Goal: Task Accomplishment & Management: Complete application form

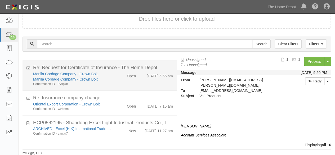
scroll to position [342, 0]
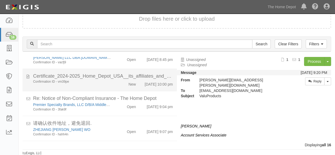
scroll to position [342, 0]
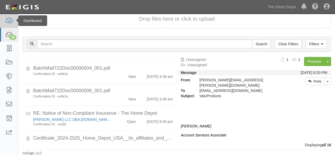
scroll to position [159, 0]
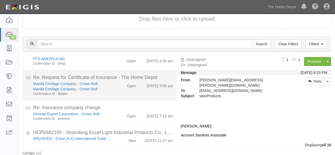
scroll to position [342, 0]
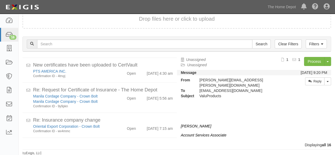
scroll to position [342, 0]
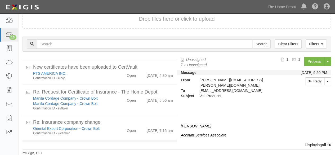
scroll to position [342, 0]
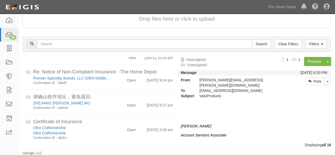
scroll to position [342, 0]
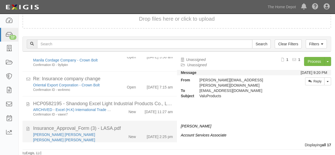
scroll to position [372, 0]
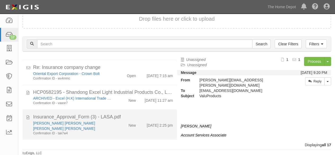
click at [120, 127] on div "New" at bounding box center [127, 123] width 25 height 7
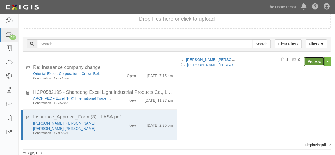
click at [310, 60] on link "Process" at bounding box center [314, 61] width 20 height 9
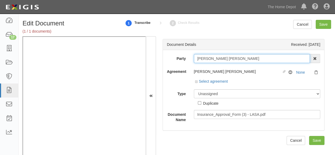
click at [264, 56] on input "ARMANDO DA SILVA ANTUNES S.A." at bounding box center [252, 58] width 116 height 9
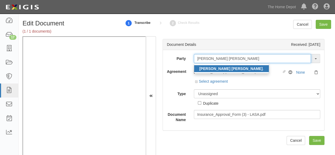
type input "ARMANDO DA SILVA ANTUNES S.A"
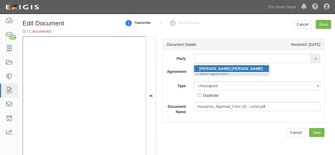
click at [226, 66] on strong "ARMANDO DA SILVA ANTUNES S.A" at bounding box center [230, 68] width 63 height 4
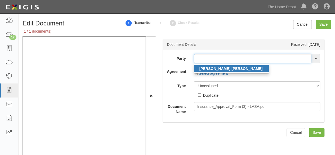
type input "ARMANDO DA SILVA ANTUNES S.A."
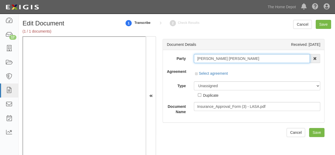
click at [224, 57] on input "ARMANDO DA SILVA ANTUNES S.A." at bounding box center [252, 58] width 116 height 9
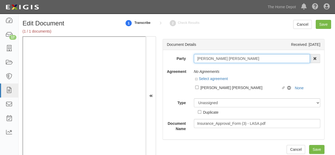
click at [224, 57] on input "ARMANDO DA SILVA ANTUNES S.A." at bounding box center [252, 58] width 116 height 9
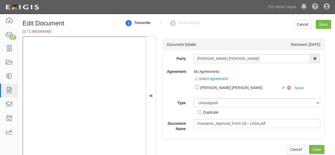
click at [140, 11] on div "Dashboard 17 Inbox Parties Agreements Coverages Documents Messages Tasks Report…" at bounding box center [167, 7] width 327 height 14
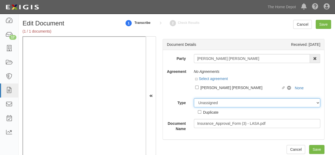
click at [212, 101] on select "Unassigned Binder Cancellation Notice Certificate Contract Endorsement Insuranc…" at bounding box center [257, 102] width 127 height 9
select select "OtherDetail"
click at [194, 98] on select "Unassigned Binder Cancellation Notice Certificate Contract Endorsement Insuranc…" at bounding box center [257, 102] width 127 height 9
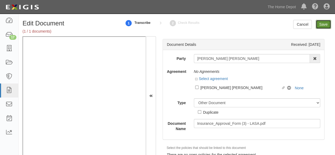
click at [323, 26] on input "Save" at bounding box center [323, 24] width 15 height 9
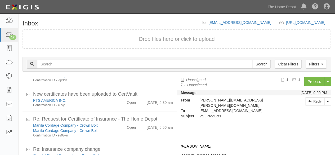
scroll to position [372, 0]
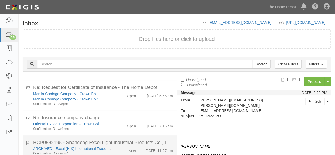
scroll to position [20, 0]
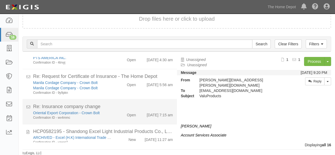
scroll to position [342, 0]
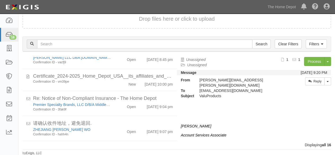
scroll to position [342, 0]
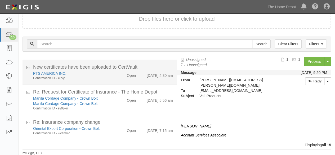
scroll to position [315, 0]
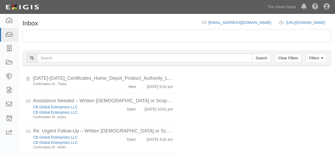
scroll to position [20, 0]
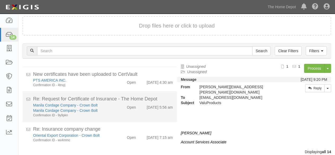
scroll to position [20, 0]
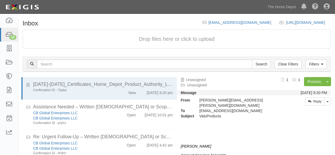
scroll to position [20, 0]
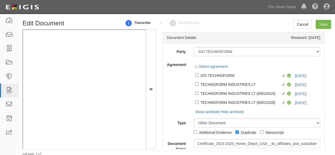
click at [299, 70] on div "Select agreement" at bounding box center [257, 67] width 127 height 7
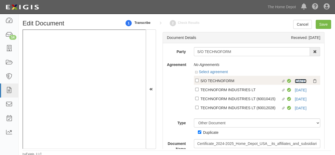
click at [295, 81] on link "12/1/25" at bounding box center [301, 81] width 12 height 4
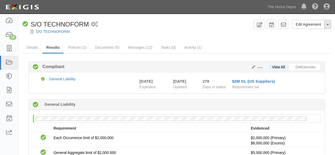
click at [329, 26] on button "Toggle Agreement Dropdown" at bounding box center [327, 24] width 7 height 9
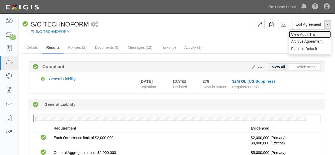
click at [302, 35] on link "View Audit Trail" at bounding box center [310, 34] width 42 height 7
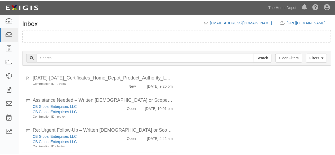
scroll to position [20, 0]
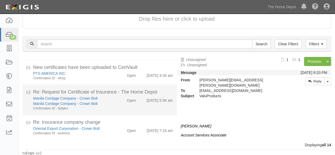
scroll to position [287, 0]
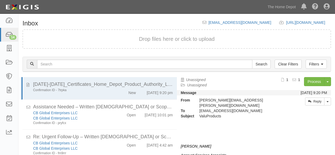
scroll to position [20, 0]
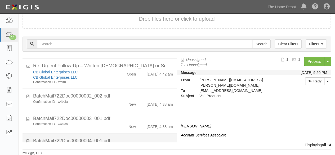
scroll to position [132, 0]
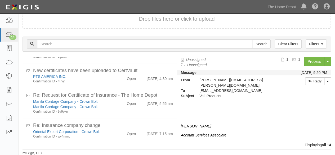
scroll to position [287, 0]
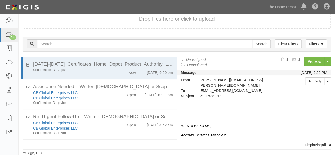
scroll to position [287, 0]
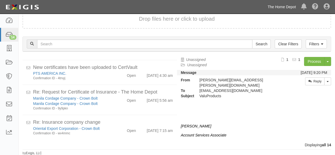
click at [287, 7] on link "The Home Depot" at bounding box center [282, 7] width 34 height 11
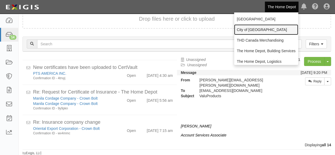
click at [259, 28] on link "City of [GEOGRAPHIC_DATA]" at bounding box center [266, 29] width 64 height 11
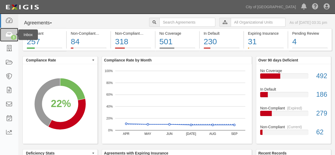
click at [12, 34] on icon at bounding box center [8, 35] width 7 height 6
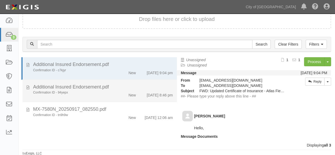
scroll to position [20, 0]
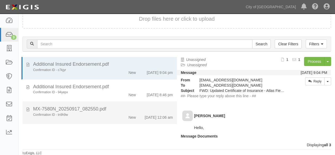
click at [119, 116] on div "New" at bounding box center [127, 116] width 25 height 7
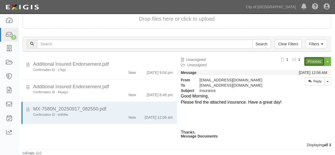
click at [308, 61] on link "Process" at bounding box center [314, 61] width 20 height 9
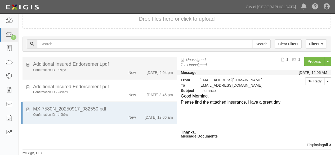
click at [109, 70] on div "Confirmation ID - c7kjyr" at bounding box center [72, 70] width 86 height 5
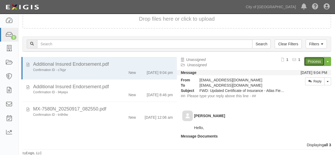
click at [307, 63] on link "Process" at bounding box center [314, 61] width 20 height 9
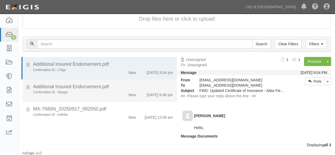
click at [115, 93] on div "New" at bounding box center [127, 93] width 25 height 7
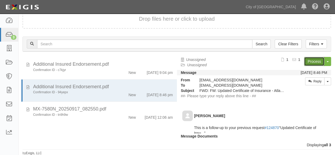
click at [304, 62] on link "Process" at bounding box center [314, 61] width 20 height 9
click at [287, 7] on link "City of [GEOGRAPHIC_DATA]" at bounding box center [270, 7] width 55 height 11
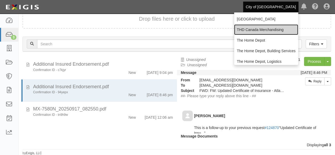
click at [261, 31] on link "THD Canada Merchandising" at bounding box center [266, 29] width 64 height 11
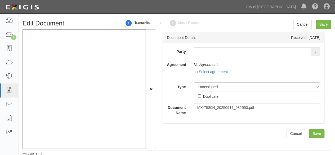
scroll to position [1, 0]
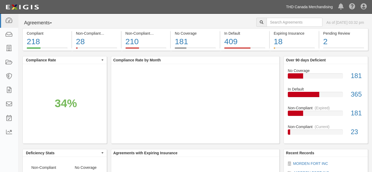
click at [324, 6] on link "THD Canada Merchandising" at bounding box center [309, 7] width 52 height 11
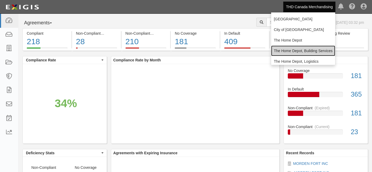
click at [306, 50] on link "The Home Depot, Building Services" at bounding box center [303, 51] width 64 height 11
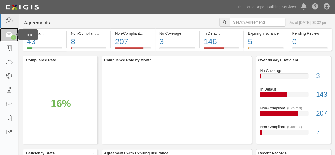
click at [7, 34] on icon at bounding box center [8, 35] width 7 height 6
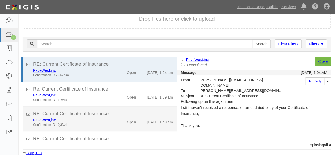
scroll to position [28, 0]
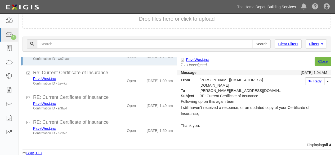
click at [258, 5] on link "The Home Depot, Building Services" at bounding box center [266, 7] width 64 height 11
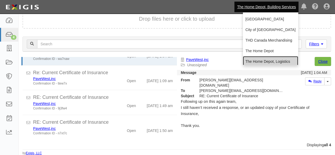
click at [253, 63] on link "The Home Depot, Logistics" at bounding box center [270, 61] width 55 height 11
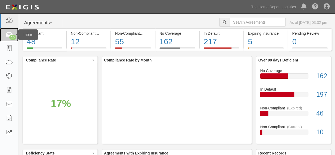
click at [10, 33] on icon at bounding box center [8, 35] width 7 height 6
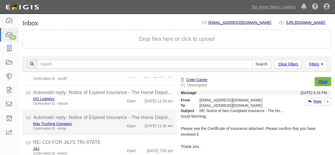
scroll to position [20, 0]
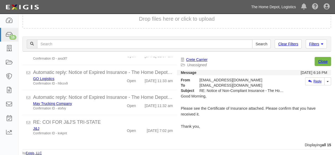
click at [270, 8] on link "The Home Depot, Logistics" at bounding box center [273, 7] width 50 height 11
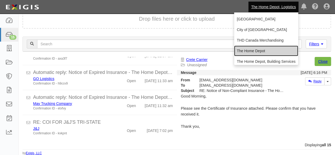
click at [257, 51] on link "The Home Depot" at bounding box center [266, 51] width 64 height 11
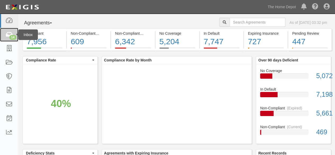
click at [10, 38] on div "14" at bounding box center [12, 37] width 7 height 5
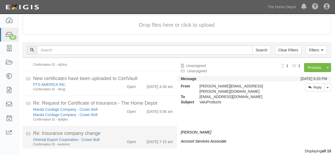
scroll to position [315, 0]
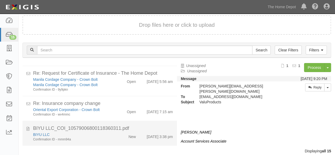
click at [117, 133] on div "New" at bounding box center [127, 135] width 25 height 7
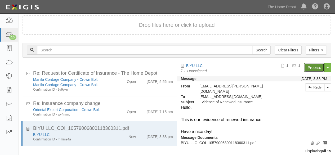
click at [318, 66] on link "Process" at bounding box center [314, 67] width 20 height 9
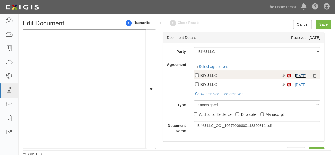
click at [297, 75] on link "10/8/25" at bounding box center [301, 76] width 12 height 4
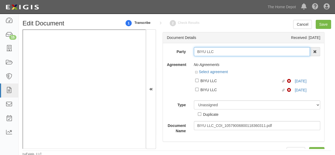
click at [220, 55] on input "BIYU LLC" at bounding box center [252, 51] width 116 height 9
type input "BIYU LL"
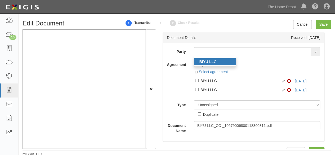
click at [210, 61] on strong "BIYU LL" at bounding box center [206, 62] width 14 height 4
type input "BIYU LLC"
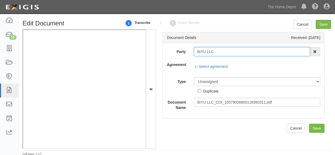
click at [209, 54] on input "BIYU LLC" at bounding box center [252, 51] width 116 height 9
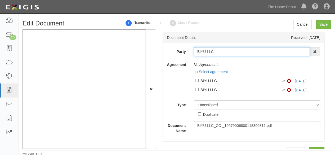
click at [209, 54] on input "BIYU LLC" at bounding box center [252, 51] width 116 height 9
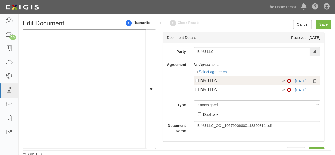
click at [213, 80] on div "BIYU LLC" at bounding box center [240, 81] width 81 height 6
click at [199, 80] on input "Linked agreement BIYU LLC Linked agreement" at bounding box center [196, 80] width 3 height 3
checkbox input "true"
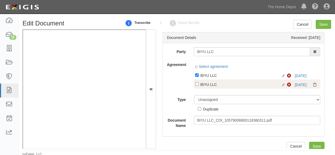
click at [211, 86] on div "BIYU LLC" at bounding box center [240, 84] width 81 height 6
click at [199, 86] on input "Linked agreement BIYU LLC Linked agreement" at bounding box center [196, 83] width 3 height 3
checkbox input "true"
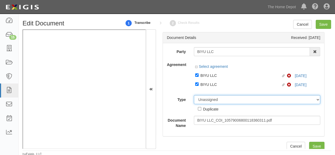
click at [208, 99] on select "Unassigned Binder Cancellation Notice Certificate Contract Endorsement Insuranc…" at bounding box center [257, 99] width 127 height 9
select select "CertificateDetail"
click at [194, 95] on select "Unassigned Binder Cancellation Notice Certificate Contract Endorsement Insuranc…" at bounding box center [257, 99] width 127 height 9
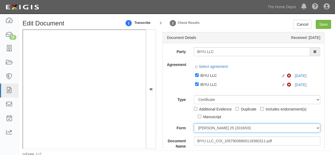
click at [206, 128] on select "ACORD 25 (2016/03) ACORD 101 ACORD 855 NY (2014/05) General" at bounding box center [257, 127] width 127 height 9
select select "GeneralFormDetail"
click at [194, 123] on select "ACORD 25 (2016/03) ACORD 101 ACORD 855 NY (2014/05) General" at bounding box center [257, 127] width 127 height 9
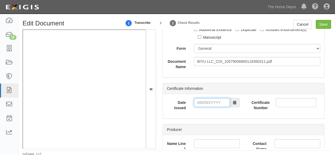
click at [201, 101] on input "Date Issued" at bounding box center [212, 102] width 36 height 9
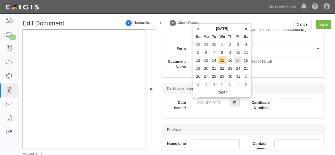
click at [240, 61] on td "17" at bounding box center [238, 60] width 8 height 8
click at [209, 101] on input "10/17/2025" at bounding box center [212, 102] width 36 height 9
click at [222, 60] on td "15" at bounding box center [222, 60] width 8 height 8
type input "10/15/2025"
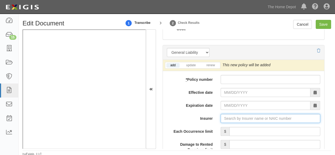
click at [230, 119] on input "Insurer" at bounding box center [271, 118] width 100 height 9
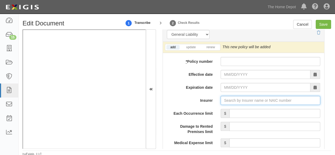
scroll to position [450, 0]
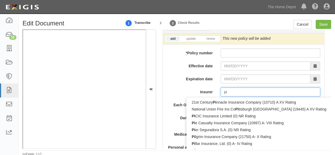
type input "pin"
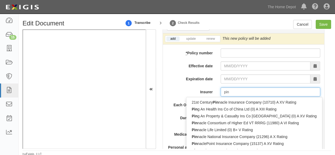
type input "ping An Health Ins Co of China Ltd (0) A XIII Rating"
type input "ping"
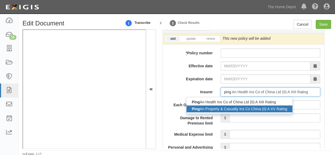
click at [211, 108] on div "Ping An Property & Casualty Ins Co China (0) A XV Rating" at bounding box center [239, 108] width 106 height 7
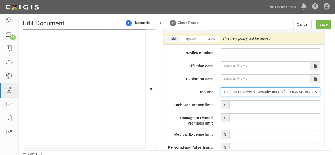
type input "Ping An Property & Casualty Ins Co China (0) A XV Rating"
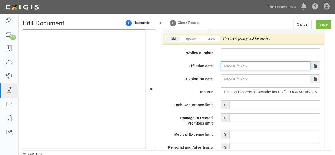
click at [227, 66] on input "Effective date" at bounding box center [266, 65] width 90 height 9
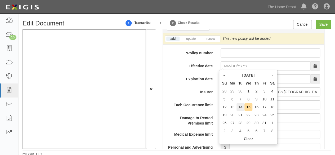
click at [243, 108] on td "14" at bounding box center [240, 107] width 8 height 8
type input "10/14/2025"
type input "10/14/2026"
drag, startPoint x: 227, startPoint y: 66, endPoint x: 247, endPoint y: 94, distance: 34.5
click at [227, 66] on input "10/14/2025" at bounding box center [266, 65] width 90 height 9
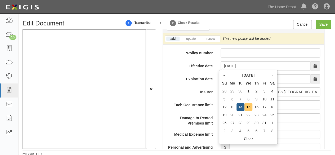
click at [248, 106] on td "15" at bounding box center [248, 107] width 8 height 8
type input "10/15/2025"
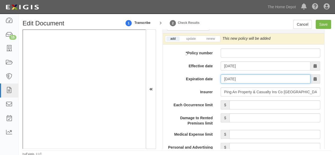
click at [238, 82] on input "[DATE]" at bounding box center [266, 78] width 90 height 9
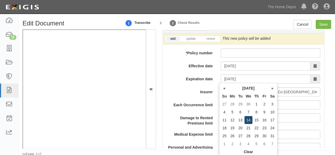
drag, startPoint x: 250, startPoint y: 119, endPoint x: 140, endPoint y: 94, distance: 112.5
click at [249, 119] on td "14" at bounding box center [248, 120] width 8 height 8
type input "10/14/2026"
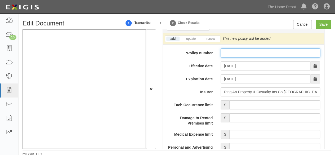
click at [228, 53] on input "* Policy number" at bounding box center [271, 52] width 100 height 9
paste input "105790068001183"
click at [254, 52] on input "105790068001183" at bounding box center [271, 52] width 100 height 9
paste input "60311"
type input "10579006800118360311"
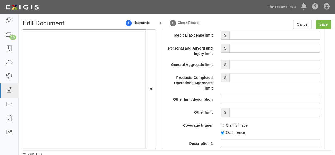
scroll to position [556, 0]
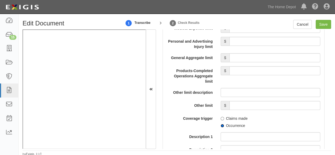
click at [221, 126] on input "Occurrence" at bounding box center [222, 125] width 3 height 3
radio input "true"
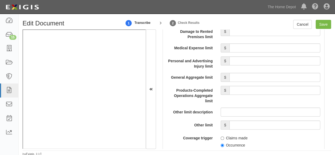
scroll to position [503, 0]
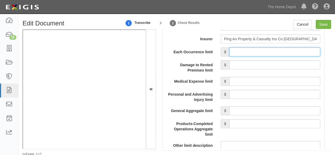
click at [240, 51] on input "Each Occurrence limit" at bounding box center [274, 51] width 91 height 9
type input "4,000,000"
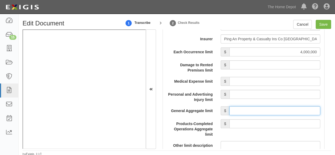
drag, startPoint x: 258, startPoint y: 110, endPoint x: 258, endPoint y: 106, distance: 4.3
click at [258, 107] on input "General Aggregate limit" at bounding box center [274, 110] width 91 height 9
type input "4,000,000"
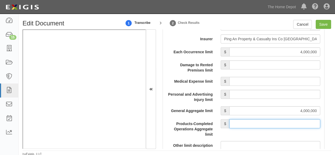
drag, startPoint x: 262, startPoint y: 123, endPoint x: 261, endPoint y: 119, distance: 4.3
click at [262, 121] on input "Products-Completed Operations Aggregate limit" at bounding box center [274, 123] width 91 height 9
type input "4,000,000"
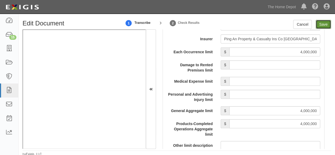
drag, startPoint x: 323, startPoint y: 24, endPoint x: 317, endPoint y: 25, distance: 5.9
click at [323, 24] on input "Save" at bounding box center [323, 24] width 15 height 9
type input "4000000"
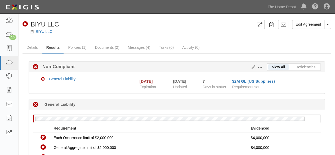
click at [44, 34] on div "BIYU LLC" at bounding box center [180, 31] width 308 height 5
click at [48, 32] on link "BIYU LLC" at bounding box center [44, 31] width 16 height 4
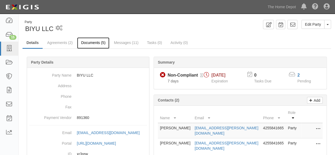
click at [86, 43] on link "Documents (5)" at bounding box center [93, 42] width 32 height 11
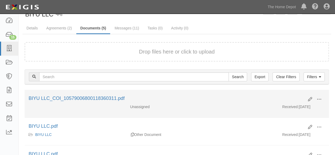
scroll to position [53, 0]
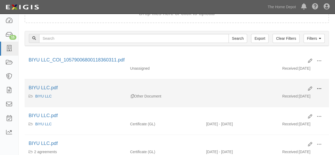
click at [321, 88] on button at bounding box center [319, 88] width 12 height 9
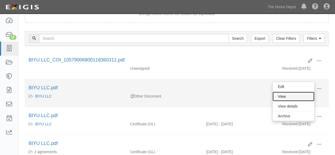
click at [302, 97] on link "View" at bounding box center [293, 97] width 42 height 10
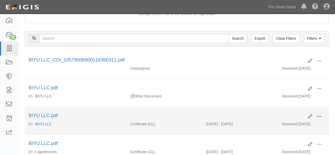
drag, startPoint x: 318, startPoint y: 116, endPoint x: 306, endPoint y: 122, distance: 13.5
click at [317, 117] on span at bounding box center [319, 116] width 5 height 5
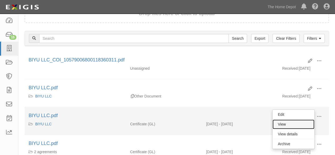
click at [303, 123] on link "View" at bounding box center [293, 124] width 42 height 10
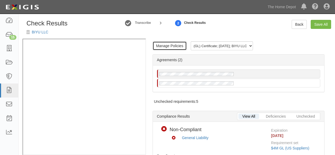
click at [172, 45] on link "Manage Policies" at bounding box center [170, 45] width 34 height 9
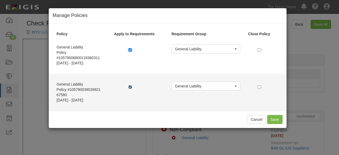
click at [131, 88] on input "checkbox" at bounding box center [129, 86] width 3 height 3
checkbox input "false"
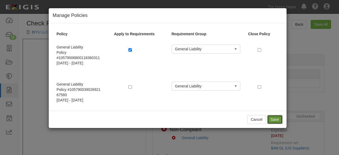
click at [275, 119] on button "Save" at bounding box center [274, 119] width 15 height 9
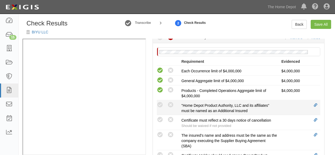
scroll to position [159, 0]
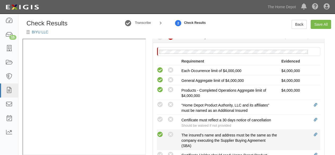
drag, startPoint x: 162, startPoint y: 132, endPoint x: 142, endPoint y: 132, distance: 20.1
click at [162, 132] on icon at bounding box center [160, 134] width 7 height 7
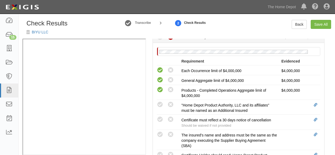
radio input "true"
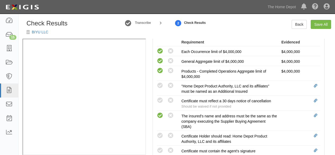
scroll to position [212, 0]
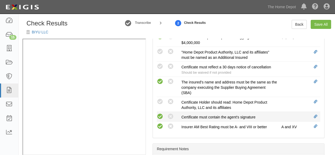
click at [159, 113] on icon at bounding box center [160, 116] width 7 height 7
radio input "true"
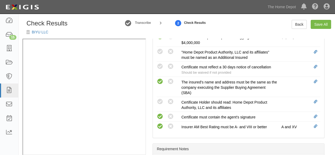
drag, startPoint x: 159, startPoint y: 100, endPoint x: 152, endPoint y: 67, distance: 33.3
click at [159, 99] on icon at bounding box center [160, 102] width 7 height 7
radio input "true"
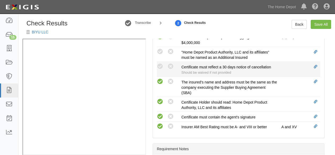
drag, startPoint x: 158, startPoint y: 48, endPoint x: 164, endPoint y: 64, distance: 17.4
click at [159, 48] on icon at bounding box center [160, 51] width 7 height 7
radio input "true"
click at [161, 63] on icon at bounding box center [160, 66] width 7 height 7
radio input "true"
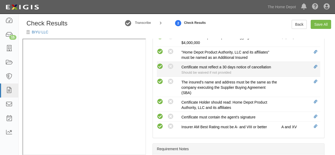
radio input "true"
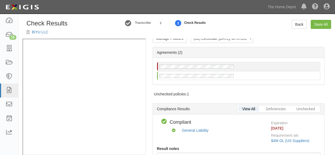
scroll to position [0, 0]
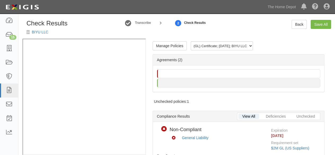
radio input "true"
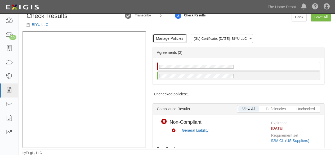
click at [162, 41] on link "Manage Policies" at bounding box center [170, 38] width 34 height 9
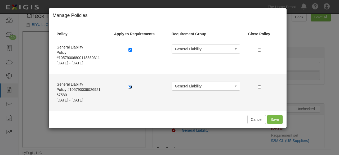
drag, startPoint x: 129, startPoint y: 85, endPoint x: 182, endPoint y: 96, distance: 54.3
click at [129, 85] on input "checkbox" at bounding box center [129, 86] width 3 height 3
checkbox input "false"
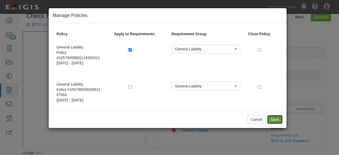
click at [276, 119] on button "Save" at bounding box center [274, 119] width 15 height 9
radio input "true"
click at [259, 117] on button "Cancel" at bounding box center [256, 119] width 19 height 9
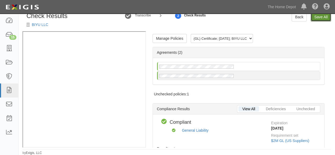
click at [316, 16] on link "Save All" at bounding box center [321, 16] width 20 height 9
radio input "false"
radio input "true"
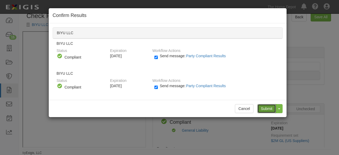
drag, startPoint x: 268, startPoint y: 108, endPoint x: 227, endPoint y: 79, distance: 50.1
click at [267, 108] on input "Submit" at bounding box center [266, 108] width 19 height 9
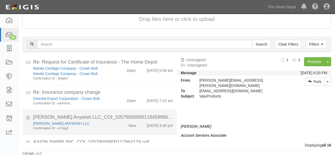
scroll to position [342, 0]
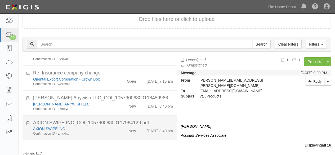
drag, startPoint x: 117, startPoint y: 132, endPoint x: 127, endPoint y: 127, distance: 11.0
click at [117, 132] on div "AXION SWIPE INC Confirmation ID - amckhx New [DATE] 3:40 pm" at bounding box center [103, 131] width 148 height 10
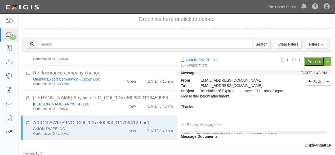
click at [310, 63] on link "Process" at bounding box center [314, 61] width 20 height 9
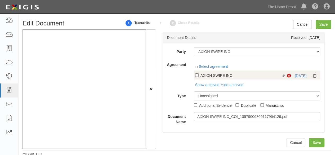
drag, startPoint x: 0, startPoint y: 0, endPoint x: 300, endPoint y: 75, distance: 309.4
click at [300, 75] on div "Select agreement Linked agreement AXION SWIPE INC Linked agreement Non-Complian…" at bounding box center [257, 76] width 127 height 24
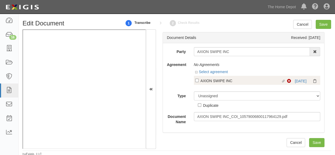
drag, startPoint x: 256, startPoint y: 77, endPoint x: 284, endPoint y: 83, distance: 28.1
click at [256, 77] on div "Linked agreement AXION SWIPE INC Linked agreement Non-Compliant [DATE]" at bounding box center [257, 80] width 127 height 9
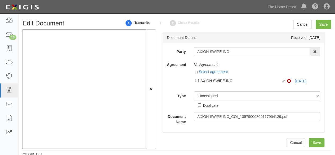
click at [183, 79] on div "Agreement No Agreements Select agreement Linked agreement AXION SWIPE INC Linke…" at bounding box center [243, 73] width 161 height 27
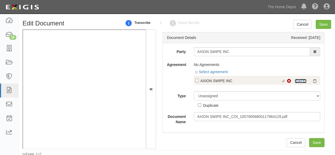
click at [296, 81] on link "[DATE]" at bounding box center [301, 81] width 12 height 4
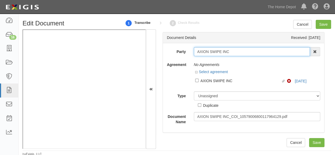
click at [245, 50] on input "AXION SWIPE INC" at bounding box center [252, 51] width 116 height 9
type input "AXION SWIPE IN"
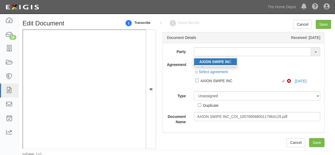
click at [211, 61] on strong "AXION SWIPE IN" at bounding box center [213, 62] width 29 height 4
type input "AXION SWIPE INC"
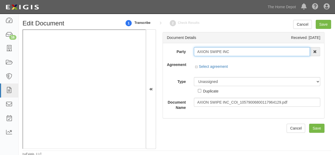
click at [208, 51] on input "AXION SWIPE INC" at bounding box center [252, 51] width 116 height 9
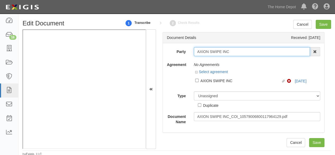
click at [208, 51] on input "AXION SWIPE INC" at bounding box center [252, 51] width 116 height 9
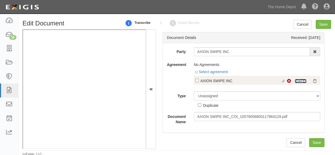
drag, startPoint x: 297, startPoint y: 81, endPoint x: 289, endPoint y: 77, distance: 8.6
click at [297, 80] on link "10/12/25" at bounding box center [301, 81] width 12 height 4
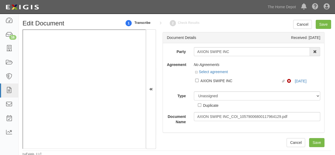
click at [205, 82] on div "AXION SWIPE INC" at bounding box center [240, 81] width 81 height 6
click at [199, 82] on input "Linked agreement AXION SWIPE INC Linked agreement" at bounding box center [196, 80] width 3 height 3
checkbox input "true"
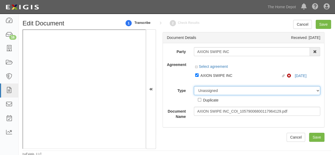
click at [206, 90] on select "Unassigned Binder Cancellation Notice Certificate Contract Endorsement Insuranc…" at bounding box center [257, 90] width 127 height 9
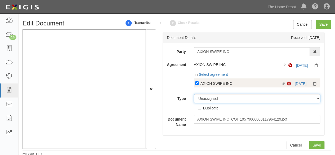
select select "CertificateDetail"
click at [194, 94] on select "Unassigned Binder Cancellation Notice Certificate Contract Endorsement Insuranc…" at bounding box center [257, 98] width 127 height 9
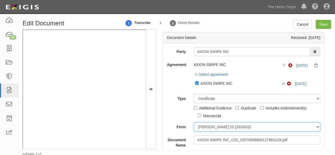
drag, startPoint x: 205, startPoint y: 127, endPoint x: 208, endPoint y: 123, distance: 5.3
click at [205, 127] on select "ACORD 25 (2016/03) ACORD 101 ACORD 855 NY (2014/05) General" at bounding box center [257, 126] width 127 height 9
select select "GeneralFormDetail"
click at [194, 122] on select "ACORD 25 (2016/03) ACORD 101 ACORD 855 NY (2014/05) General" at bounding box center [257, 126] width 127 height 9
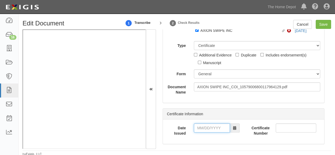
click at [209, 126] on input "Date Issued" at bounding box center [212, 127] width 36 height 9
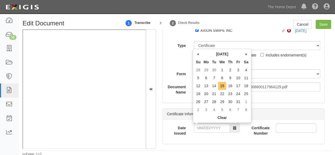
click at [222, 86] on td "15" at bounding box center [222, 86] width 8 height 8
type input "10/15/2025"
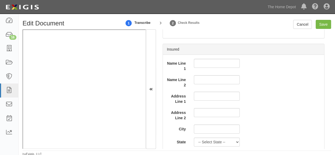
scroll to position [397, 0]
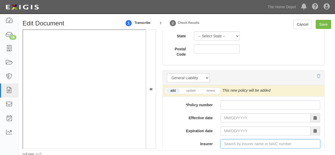
click at [231, 140] on input "Insurer" at bounding box center [271, 143] width 100 height 9
type input "pin"
type input "ping An Health Ins Co of China Ltd (0) A XIII Rating"
type input "ping"
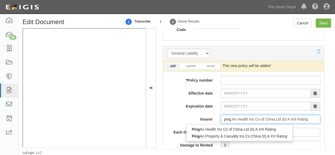
scroll to position [450, 0]
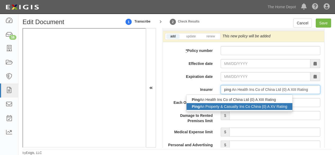
click at [228, 106] on div "Ping An Property & Casualty Ins Co China (0) A XV Rating" at bounding box center [239, 106] width 106 height 7
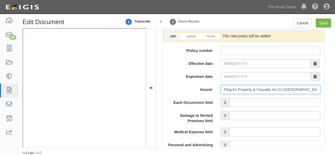
type input "Ping An Property & Casualty Ins Co China (0) A XV Rating"
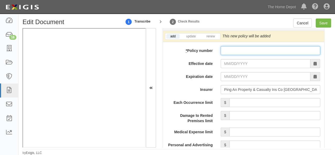
click at [226, 50] on input "* Policy number" at bounding box center [271, 50] width 100 height 9
paste input "105790068001179 64129"
type input "105790068001179 64129"
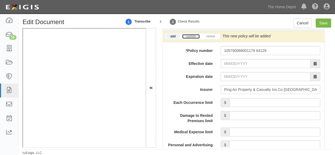
click at [189, 36] on link "update" at bounding box center [190, 36] width 17 height 5
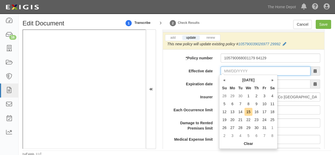
click at [231, 69] on input "Effective date" at bounding box center [266, 70] width 90 height 9
click at [259, 112] on td "16" at bounding box center [256, 112] width 8 height 8
type input "10/16/2025"
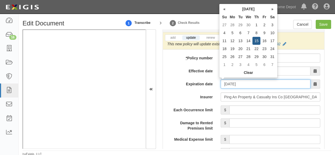
drag, startPoint x: 231, startPoint y: 82, endPoint x: 234, endPoint y: 82, distance: 2.7
click at [232, 82] on input "10/16/2026" at bounding box center [266, 83] width 90 height 9
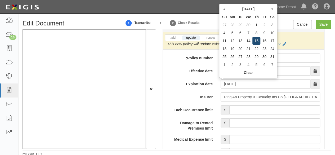
click at [257, 42] on td "15" at bounding box center [256, 41] width 8 height 8
type input "[DATE]"
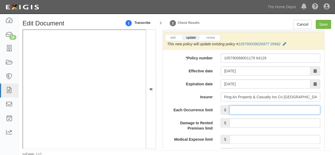
drag, startPoint x: 259, startPoint y: 106, endPoint x: 261, endPoint y: 101, distance: 5.8
type input "4,000,000"
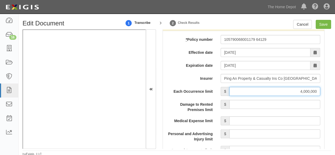
scroll to position [503, 0]
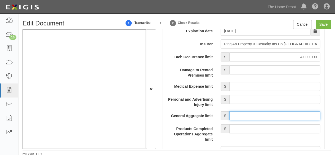
click at [253, 111] on input "General Aggregate limit" at bounding box center [274, 115] width 91 height 9
type input "4,000,000"
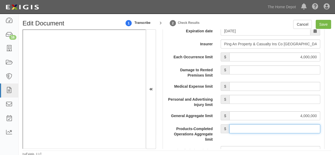
drag, startPoint x: 262, startPoint y: 127, endPoint x: 263, endPoint y: 123, distance: 4.4
click at [262, 124] on input "Products-Completed Operations Aggregate limit" at bounding box center [274, 128] width 91 height 9
type input "4,000,000"
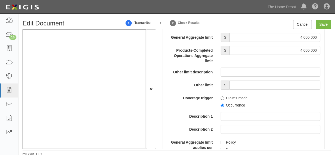
scroll to position [583, 0]
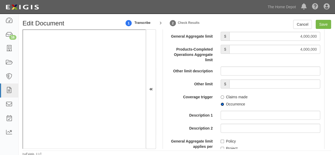
click at [221, 103] on input "Occurrence" at bounding box center [222, 103] width 3 height 3
radio input "true"
click at [326, 24] on input "Save" at bounding box center [323, 24] width 15 height 9
type input "4000000"
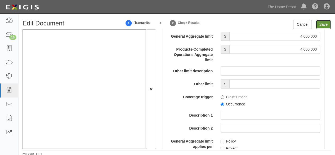
type input "4000000"
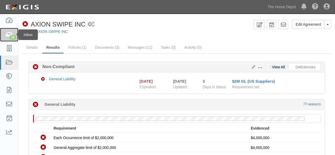
click at [11, 36] on div "16" at bounding box center [12, 37] width 7 height 5
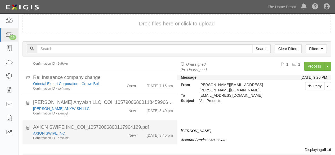
scroll to position [20, 0]
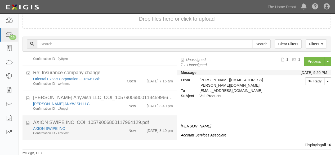
drag, startPoint x: 109, startPoint y: 132, endPoint x: 134, endPoint y: 115, distance: 30.0
click at [109, 131] on div "AXION SWIPE INC Confirmation ID - amckhx" at bounding box center [72, 131] width 86 height 10
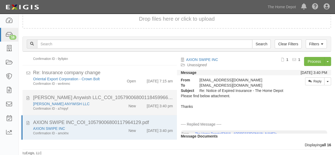
drag, startPoint x: 103, startPoint y: 101, endPoint x: 163, endPoint y: 89, distance: 60.9
click at [105, 106] on div "Confirmation ID - a7mpyf" at bounding box center [72, 108] width 78 height 5
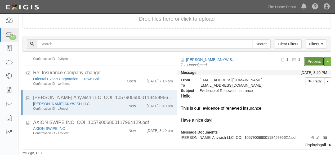
click at [312, 60] on link "Process" at bounding box center [314, 61] width 20 height 9
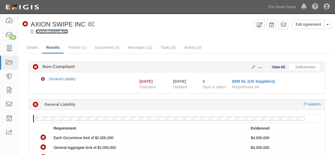
click at [49, 30] on link "AXION SWIPE INC" at bounding box center [52, 31] width 32 height 4
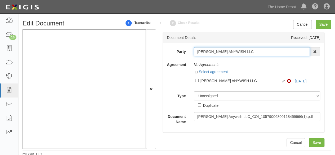
click at [267, 52] on input "BRITNEY HANABI ANYWISH LLC" at bounding box center [252, 51] width 116 height 9
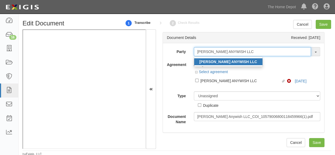
type input "BRITNEY HANABI ANYWISH LLC"
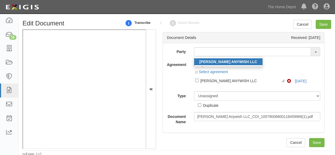
click at [232, 61] on strong "BRITNEY HANABI ANYWISH LLC" at bounding box center [228, 62] width 58 height 4
type input "BRITNEY HANABI ANYWISH LLC"
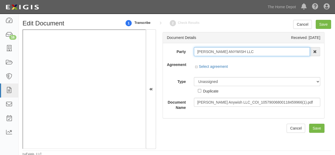
click at [228, 50] on input "[PERSON_NAME] ANYWISH LLC" at bounding box center [252, 51] width 116 height 9
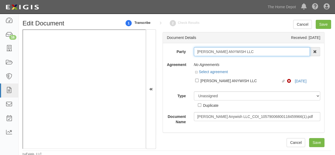
click at [228, 50] on input "[PERSON_NAME] ANYWISH LLC" at bounding box center [252, 51] width 116 height 9
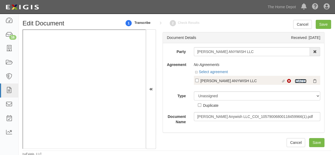
click at [295, 80] on link "10/8/25" at bounding box center [301, 81] width 12 height 4
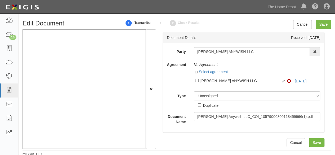
drag, startPoint x: 205, startPoint y: 80, endPoint x: 205, endPoint y: 84, distance: 4.0
click at [205, 81] on div "BRITNEY HANABI ANYWISH LLC" at bounding box center [240, 81] width 81 height 6
click at [199, 81] on input "Linked agreement BRITNEY HANABI ANYWISH LLC Linked agreement" at bounding box center [196, 80] width 3 height 3
checkbox input "true"
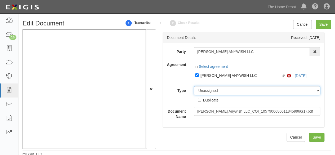
click at [204, 90] on select "Unassigned Binder Cancellation Notice Certificate Contract Endorsement Insuranc…" at bounding box center [257, 90] width 127 height 9
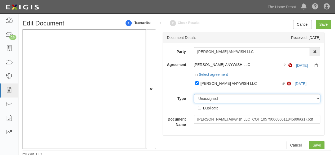
select select "CertificateDetail"
click at [194, 94] on select "Unassigned Binder Cancellation Notice Certificate Contract Endorsement Insuranc…" at bounding box center [257, 98] width 127 height 9
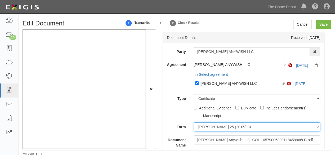
click at [207, 127] on select "ACORD 25 (2016/03) ACORD 101 ACORD 855 NY (2014/05) General" at bounding box center [257, 126] width 127 height 9
select select "GeneralFormDetail"
click at [194, 122] on select "ACORD 25 (2016/03) ACORD 101 ACORD 855 NY (2014/05) General" at bounding box center [257, 126] width 127 height 9
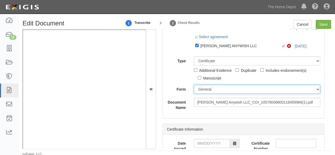
scroll to position [79, 0]
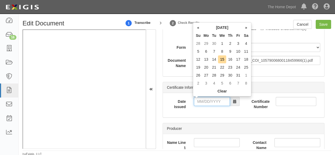
click at [209, 97] on input "Date Issued" at bounding box center [212, 101] width 36 height 9
click at [216, 60] on td "15" at bounding box center [214, 59] width 8 height 8
type input "10/15/2024"
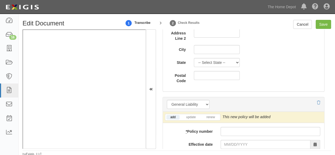
scroll to position [477, 0]
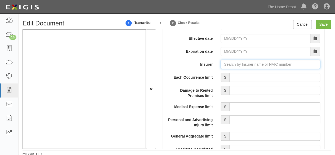
click at [230, 63] on input "Insurer" at bounding box center [271, 64] width 100 height 9
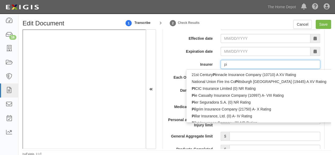
type input "pin"
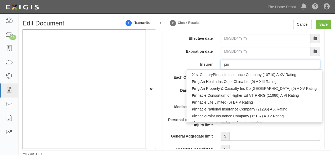
type input "ping An Health Ins Co of China Ltd (0) A XIII Rating"
type input "ping"
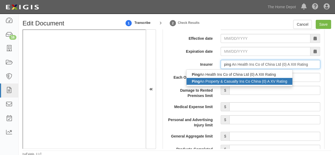
click at [219, 81] on div "Ping An Property & Casualty Ins Co China (0) A XV Rating" at bounding box center [239, 81] width 106 height 7
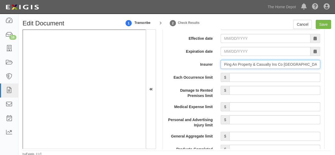
type input "Ping An Property & Casualty Ins Co China (0) A XV Rating"
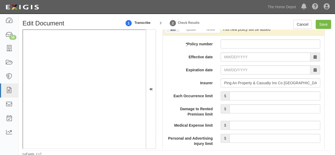
scroll to position [450, 0]
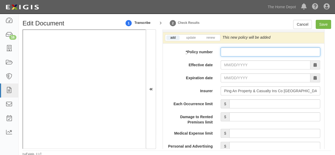
click at [231, 48] on input "* Policy number" at bounding box center [271, 51] width 100 height 9
paste input "105790068001184"
click at [257, 51] on input "105790068001184" at bounding box center [271, 51] width 100 height 9
paste input "59966"
type input "10579006800118459966"
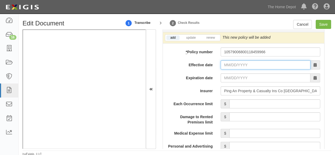
click at [239, 62] on input "Effective date" at bounding box center [266, 64] width 90 height 9
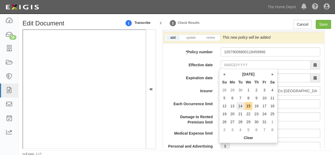
drag, startPoint x: 242, startPoint y: 106, endPoint x: 239, endPoint y: 96, distance: 10.4
click at [242, 106] on td "14" at bounding box center [240, 106] width 8 height 8
type input "10/14/2025"
type input "10/14/2026"
drag, startPoint x: 237, startPoint y: 64, endPoint x: 246, endPoint y: 89, distance: 26.6
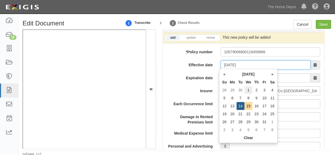
click at [238, 64] on input "10/14/2025" at bounding box center [266, 64] width 90 height 9
click at [248, 106] on td "15" at bounding box center [248, 106] width 8 height 8
type input "10/15/2025"
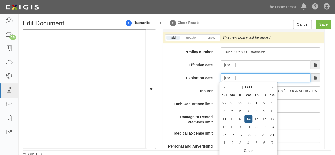
click at [232, 77] on input "10/15/2026" at bounding box center [266, 77] width 90 height 9
click at [248, 117] on td "14" at bounding box center [248, 119] width 8 height 8
type input "10/14/2026"
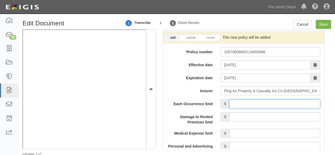
drag, startPoint x: 260, startPoint y: 105, endPoint x: 261, endPoint y: 99, distance: 7.0
click at [260, 105] on input "Each Occurrence limit" at bounding box center [274, 103] width 91 height 9
type input "4,000,000"
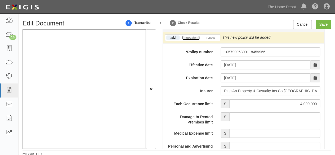
click at [190, 35] on link "update" at bounding box center [190, 37] width 17 height 5
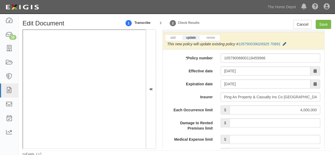
click at [284, 42] on icon at bounding box center [285, 44] width 4 height 4
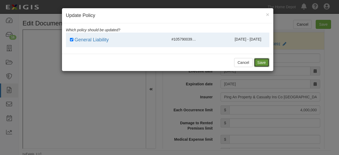
click at [259, 60] on button "Save" at bounding box center [261, 62] width 15 height 9
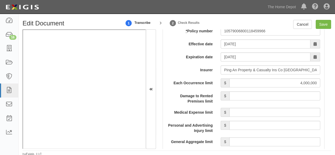
scroll to position [503, 0]
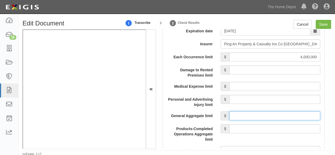
drag, startPoint x: 249, startPoint y: 114, endPoint x: 251, endPoint y: 111, distance: 3.2
click at [249, 114] on input "General Aggregate limit" at bounding box center [274, 115] width 91 height 9
type input "4,000,000"
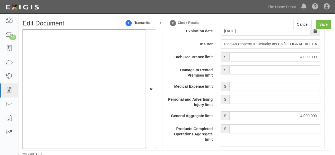
drag, startPoint x: 263, startPoint y: 133, endPoint x: 264, endPoint y: 130, distance: 3.0
click at [263, 132] on div "Products-Completed Operations Aggregate limit $" at bounding box center [243, 133] width 161 height 18
click at [264, 125] on input "Products-Completed Operations Aggregate limit" at bounding box center [274, 128] width 91 height 9
type input "4,000,000"
click at [322, 25] on input "Save" at bounding box center [323, 24] width 15 height 9
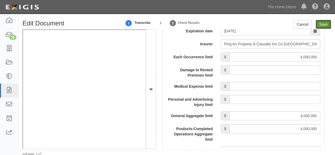
type input "4000000"
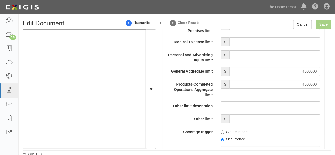
scroll to position [609, 0]
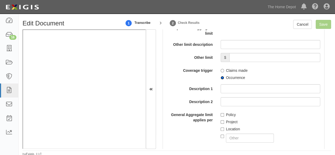
click at [222, 77] on input "Occurrence" at bounding box center [222, 77] width 3 height 3
radio input "true"
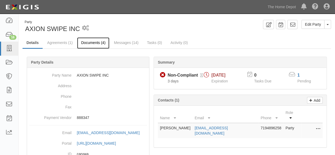
click at [90, 44] on link "Documents (4)" at bounding box center [93, 42] width 32 height 11
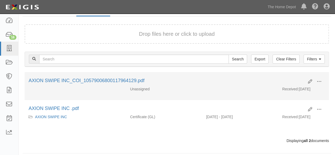
scroll to position [35, 0]
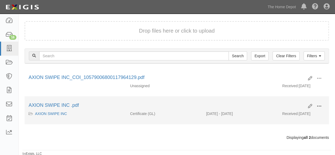
drag, startPoint x: 319, startPoint y: 105, endPoint x: 307, endPoint y: 110, distance: 12.8
click at [319, 105] on span at bounding box center [319, 106] width 5 height 5
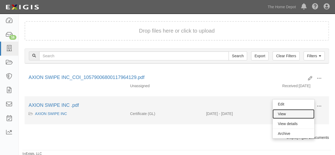
click at [287, 114] on link "View" at bounding box center [293, 114] width 42 height 10
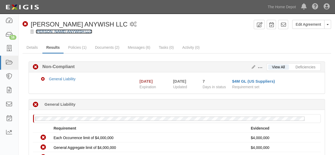
click at [79, 32] on link "[PERSON_NAME] ANYWISH LLC" at bounding box center [64, 31] width 56 height 4
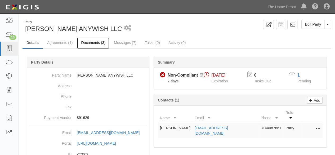
click at [94, 45] on link "Documents (3)" at bounding box center [93, 42] width 32 height 11
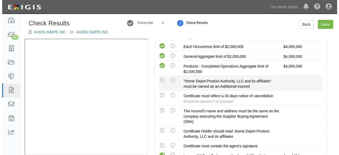
scroll to position [132, 0]
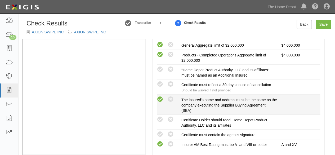
click at [158, 97] on icon at bounding box center [160, 99] width 7 height 7
radio input "true"
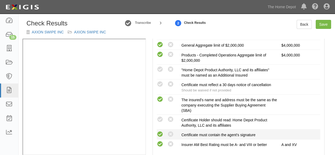
click at [158, 131] on icon at bounding box center [160, 134] width 7 height 7
radio input "true"
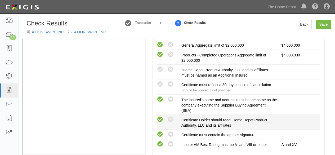
click at [161, 118] on icon at bounding box center [160, 119] width 7 height 7
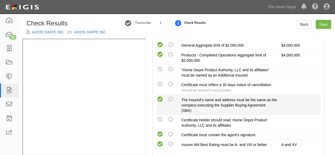
radio input "true"
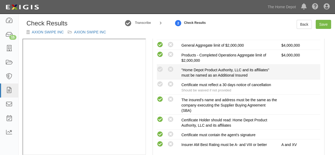
drag, startPoint x: 161, startPoint y: 70, endPoint x: 160, endPoint y: 78, distance: 8.0
click at [161, 70] on icon at bounding box center [160, 69] width 7 height 7
radio input "true"
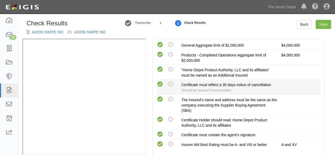
drag, startPoint x: 161, startPoint y: 83, endPoint x: 230, endPoint y: 63, distance: 71.8
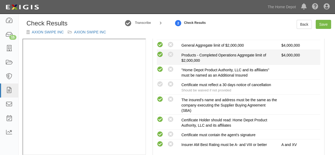
click at [161, 83] on icon at bounding box center [160, 84] width 7 height 7
radio input "true"
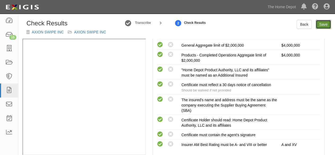
click at [325, 25] on link "Save" at bounding box center [323, 24] width 15 height 9
radio input "true"
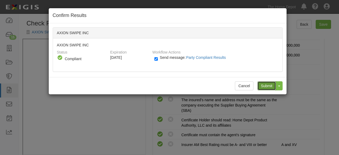
click at [267, 87] on input "Submit" at bounding box center [266, 85] width 19 height 9
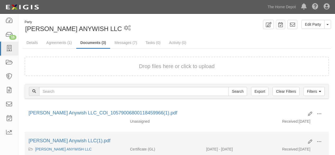
scroll to position [63, 0]
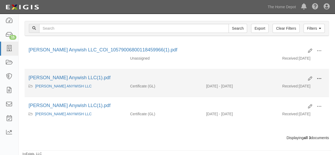
drag, startPoint x: 321, startPoint y: 76, endPoint x: 314, endPoint y: 79, distance: 7.7
click at [320, 78] on button at bounding box center [319, 78] width 12 height 9
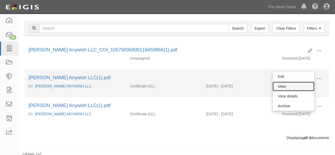
click at [296, 85] on link "View" at bounding box center [293, 87] width 42 height 10
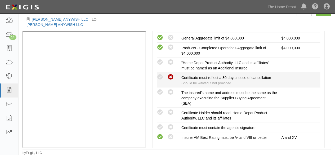
scroll to position [132, 0]
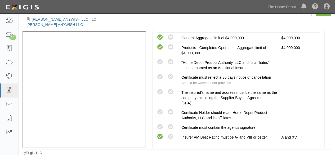
drag, startPoint x: 159, startPoint y: 89, endPoint x: 143, endPoint y: 92, distance: 16.9
click at [158, 90] on icon at bounding box center [160, 92] width 7 height 7
radio input "true"
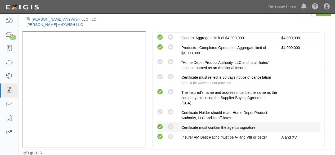
drag, startPoint x: 163, startPoint y: 125, endPoint x: 161, endPoint y: 124, distance: 2.7
click at [162, 125] on icon at bounding box center [160, 127] width 7 height 7
radio input "true"
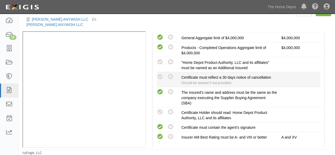
drag, startPoint x: 162, startPoint y: 110, endPoint x: 160, endPoint y: 81, distance: 28.4
click at [162, 109] on icon at bounding box center [160, 112] width 7 height 7
radio input "true"
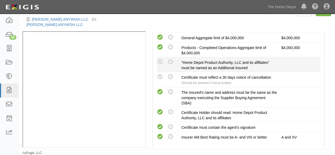
drag, startPoint x: 160, startPoint y: 75, endPoint x: 162, endPoint y: 66, distance: 9.4
click at [160, 75] on icon at bounding box center [160, 77] width 7 height 7
radio input "true"
click at [161, 64] on icon at bounding box center [160, 62] width 7 height 7
radio input "true"
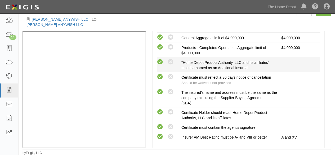
radio input "true"
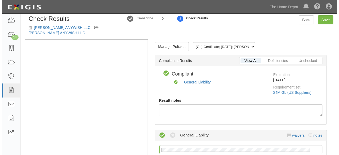
scroll to position [0, 0]
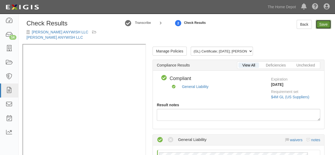
click at [322, 25] on link "Save" at bounding box center [323, 24] width 15 height 9
radio input "true"
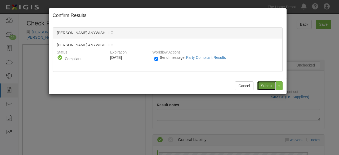
drag, startPoint x: 266, startPoint y: 85, endPoint x: 165, endPoint y: 35, distance: 113.3
click at [264, 83] on input "Submit" at bounding box center [266, 85] width 19 height 9
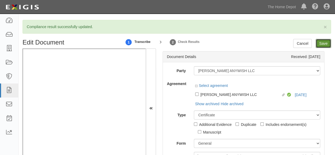
click at [323, 42] on input "Save" at bounding box center [323, 43] width 15 height 9
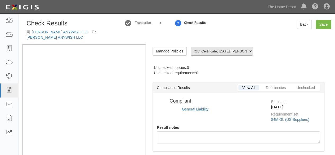
radio input "false"
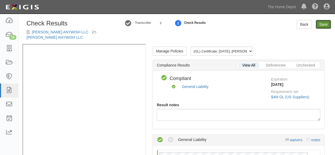
click at [324, 26] on link "Save" at bounding box center [323, 24] width 15 height 9
radio input "true"
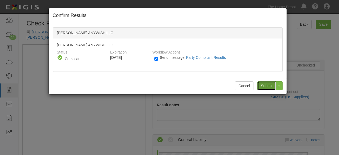
click at [269, 84] on input "Submit" at bounding box center [266, 85] width 19 height 9
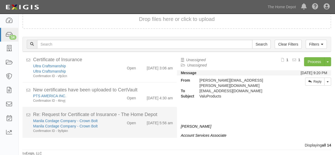
scroll to position [287, 0]
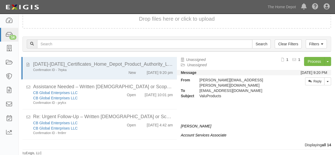
scroll to position [287, 0]
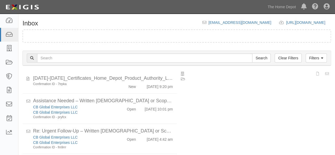
scroll to position [20, 0]
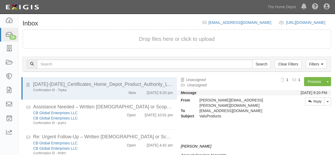
scroll to position [20, 0]
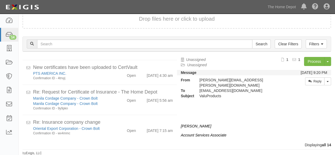
scroll to position [287, 0]
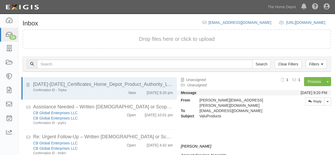
scroll to position [20, 0]
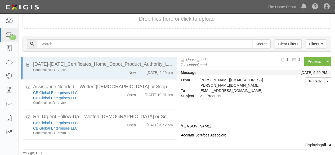
scroll to position [287, 0]
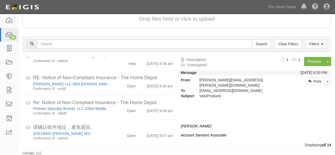
scroll to position [287, 0]
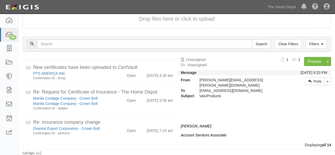
scroll to position [287, 0]
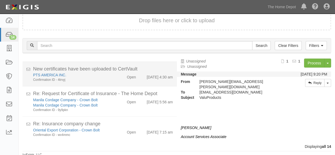
scroll to position [282, 0]
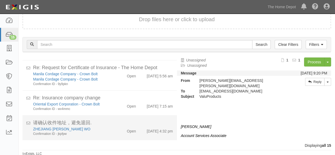
scroll to position [20, 0]
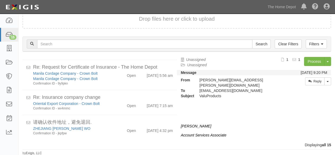
scroll to position [315, 0]
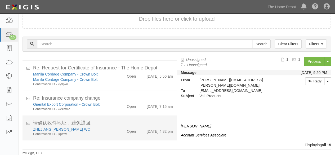
scroll to position [315, 0]
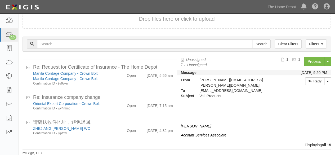
scroll to position [315, 0]
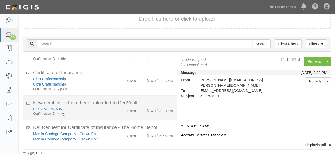
scroll to position [315, 0]
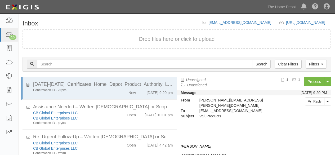
scroll to position [20, 0]
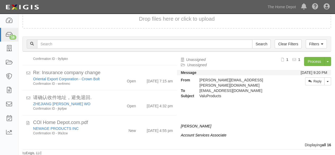
scroll to position [342, 0]
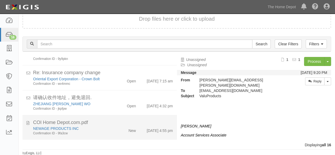
click at [115, 130] on div "New" at bounding box center [127, 129] width 25 height 7
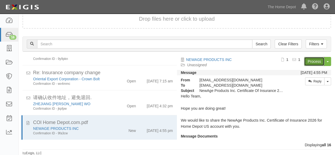
click at [308, 62] on link "Process" at bounding box center [314, 61] width 20 height 9
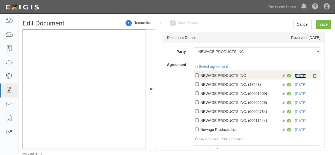
click at [300, 75] on link "[DATE]" at bounding box center [301, 76] width 12 height 4
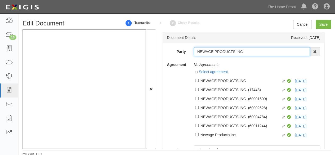
click at [247, 51] on input "NEWAGE PRODUCTS INC" at bounding box center [252, 51] width 116 height 9
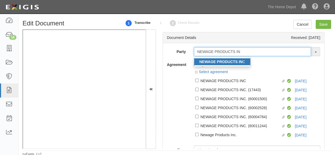
type input "NEWAGE PRODUCTS IN"
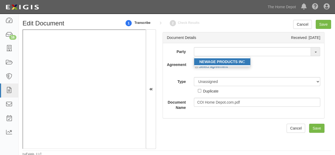
drag, startPoint x: 211, startPoint y: 63, endPoint x: 237, endPoint y: 29, distance: 42.6
click at [211, 63] on strong "NEWAGE PRODUCTS IN" at bounding box center [220, 62] width 43 height 4
type input "NEWAGE PRODUCTS INC"
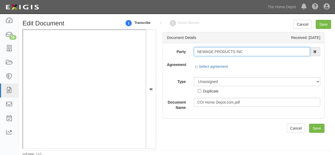
click at [207, 52] on input "NEWAGE PRODUCTS INC" at bounding box center [252, 51] width 116 height 9
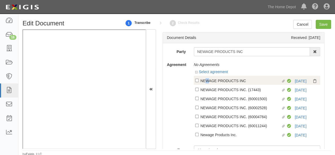
click at [206, 82] on div "NEWAGE PRODUCTS INC" at bounding box center [240, 81] width 81 height 6
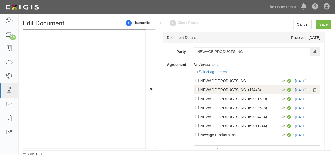
click at [206, 89] on div "NEWAGE PRODUCTS INC. (17443)" at bounding box center [240, 90] width 81 height 6
click at [199, 89] on input "Linked agreement NEWAGE PRODUCTS INC. (17443) Linked agreement" at bounding box center [196, 89] width 3 height 3
checkbox input "true"
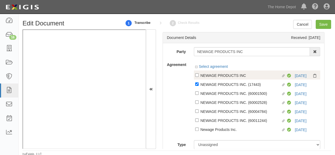
click at [211, 75] on div "NEWAGE PRODUCTS INC" at bounding box center [240, 75] width 81 height 6
click at [199, 75] on input "Linked agreement NEWAGE PRODUCTS INC Linked agreement" at bounding box center [196, 74] width 3 height 3
checkbox input "true"
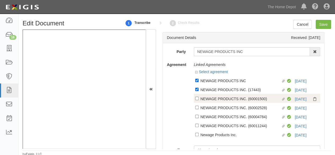
click at [203, 99] on div "NEWAGE PRODUCTS INC. (60001500)" at bounding box center [240, 99] width 81 height 6
click at [199, 99] on input "Linked agreement NEWAGE PRODUCTS INC. (60001500) Linked agreement" at bounding box center [196, 98] width 3 height 3
checkbox input "true"
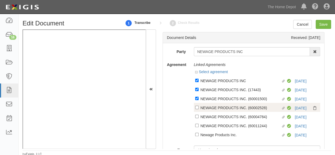
click at [203, 112] on div "Linked agreement NEWAGE PRODUCTS INC. (60004784) Linked agreement Compliant 10/…" at bounding box center [257, 116] width 127 height 9
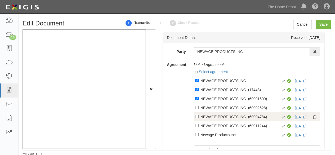
click at [203, 118] on div "NEWAGE PRODUCTS INC. (60004784)" at bounding box center [240, 117] width 81 height 6
click at [199, 118] on input "Linked agreement NEWAGE PRODUCTS INC. (60004784) Linked agreement" at bounding box center [196, 116] width 3 height 3
checkbox input "true"
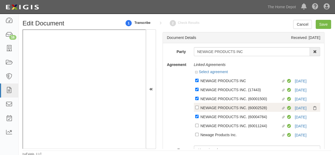
click at [205, 109] on div "NEWAGE PRODUCTS INC. (60002528)" at bounding box center [240, 108] width 81 height 6
click at [199, 109] on input "Linked agreement NEWAGE PRODUCTS INC. (60002528) Linked agreement" at bounding box center [196, 107] width 3 height 3
checkbox input "true"
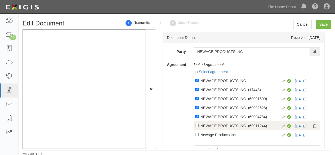
drag, startPoint x: 206, startPoint y: 124, endPoint x: 207, endPoint y: 130, distance: 6.1
click at [206, 125] on div "Linked agreement NEWAGE PRODUCTS INC Linked agreement Compliant 10/20/25 Linked…" at bounding box center [257, 107] width 127 height 63
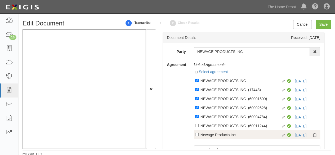
drag, startPoint x: 204, startPoint y: 135, endPoint x: 204, endPoint y: 129, distance: 5.8
click at [204, 135] on div "Newage Products Inc." at bounding box center [240, 135] width 81 height 6
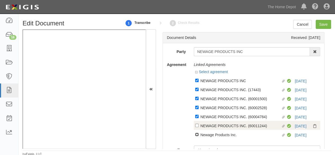
click at [199, 135] on input "Linked agreement Newage Products Inc. Linked agreement" at bounding box center [196, 134] width 3 height 3
checkbox input "true"
click at [204, 126] on div "NEWAGE PRODUCTS INC. (60011244)" at bounding box center [240, 126] width 81 height 6
click at [199, 126] on input "Linked agreement NEWAGE PRODUCTS INC. (60011244) Linked agreement" at bounding box center [196, 125] width 3 height 3
checkbox input "true"
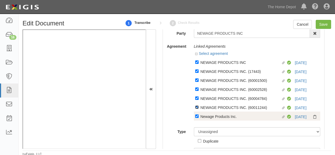
scroll to position [26, 0]
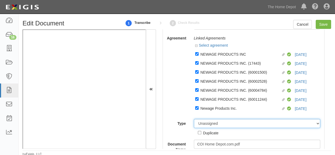
click at [204, 123] on select "Unassigned Binder Cancellation Notice Certificate Contract Endorsement Insuranc…" at bounding box center [257, 123] width 127 height 9
select select "CertificateDetail"
click at [194, 119] on select "Unassigned Binder Cancellation Notice Certificate Contract Endorsement Insuranc…" at bounding box center [257, 123] width 127 height 9
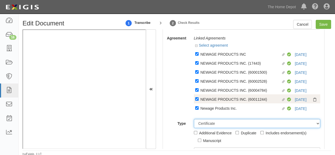
scroll to position [79, 0]
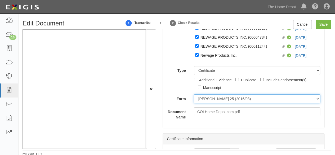
drag, startPoint x: 204, startPoint y: 98, endPoint x: 205, endPoint y: 101, distance: 2.8
click at [204, 98] on select "ACORD 25 (2016/03) ACORD 101 ACORD 855 NY (2014/05) General" at bounding box center [257, 98] width 127 height 9
select select "GeneralFormDetail"
click at [194, 95] on select "ACORD 25 (2016/03) ACORD 101 ACORD 855 NY (2014/05) General" at bounding box center [257, 98] width 127 height 9
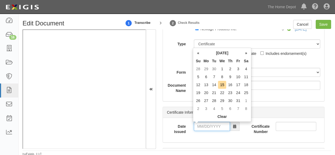
drag, startPoint x: 214, startPoint y: 128, endPoint x: 214, endPoint y: 122, distance: 6.1
click at [213, 128] on input "Date Issued" at bounding box center [212, 126] width 36 height 9
click at [206, 76] on td "6" at bounding box center [206, 77] width 8 height 8
type input "10/06/2025"
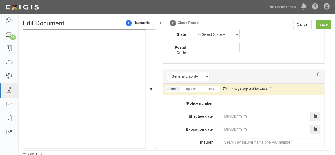
scroll to position [503, 0]
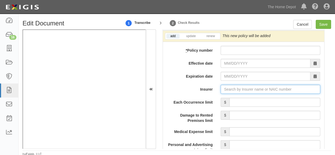
click at [228, 89] on input "Insurer" at bounding box center [271, 89] width 100 height 9
paste input "CNA Financial Corporation"
type input "CNA Financial Corporation"
click at [229, 89] on input "Insurer" at bounding box center [271, 89] width 100 height 9
paste input "CNA Insurance Company (Europe) S.A. (0) NR Rating"
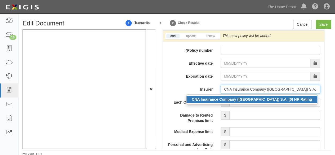
click at [225, 101] on div "CNA Insurance Company (Europe) S.A. (0) NR Rating" at bounding box center [251, 99] width 131 height 7
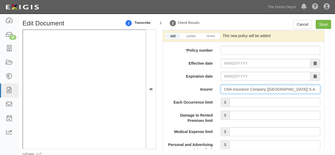
type input "CNA Insurance Company (Europe) S.A. (0) NR Rating"
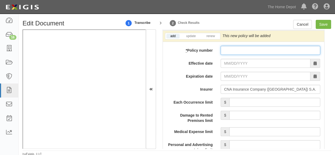
click at [237, 48] on input "* Policy number" at bounding box center [271, 50] width 100 height 9
paste input "MPR2880746"
type input "MPR2880746"
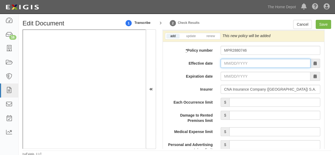
click at [231, 64] on input "Effective date" at bounding box center [266, 63] width 90 height 9
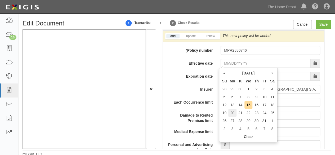
click at [232, 114] on td "20" at bounding box center [232, 113] width 8 height 8
type input "10/20/2025"
type input "10/20/2026"
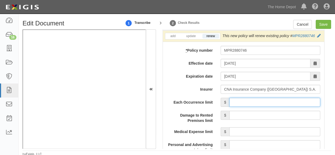
drag, startPoint x: 247, startPoint y: 106, endPoint x: 247, endPoint y: 97, distance: 9.3
click at [247, 106] on input "Each Occurrence limit" at bounding box center [274, 102] width 91 height 9
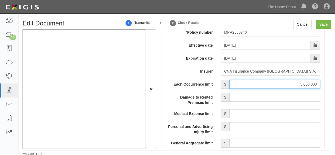
scroll to position [530, 0]
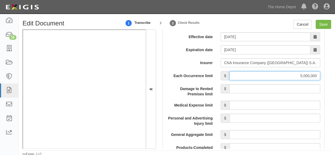
drag, startPoint x: 294, startPoint y: 81, endPoint x: 330, endPoint y: 83, distance: 35.8
click at [330, 83] on div "Document Details Received: 10/15/2025 Party NEWAGE PRODUCTS INC NEWAGE PRODUCTS…" at bounding box center [243, 88] width 175 height 119
type input "2,000,000"
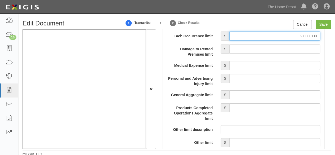
scroll to position [583, 0]
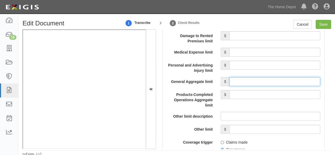
click at [253, 86] on input "General Aggregate limit" at bounding box center [274, 81] width 91 height 9
type input "5,000,000"
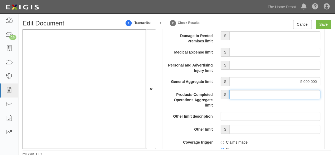
click at [265, 97] on input "Products-Completed Operations Aggregate limit" at bounding box center [274, 94] width 91 height 9
type input "2,000,000"
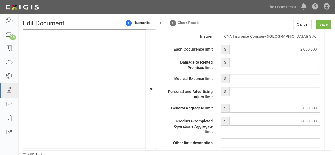
scroll to position [530, 0]
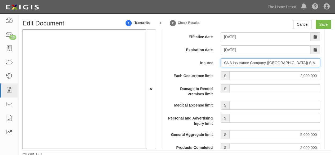
click at [245, 67] on input "CNA Insurance Company (Europe) S.A. (0) NR Rating" at bounding box center [271, 62] width 100 height 9
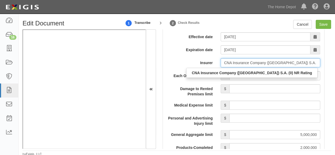
click at [245, 67] on input "CNA Insurance Company (Europe) S.A. (0) NR Rating" at bounding box center [271, 62] width 100 height 9
drag, startPoint x: 242, startPoint y: 79, endPoint x: 254, endPoint y: 83, distance: 12.7
click at [242, 75] on strong "CNA Insurance Company (Europe) S.A. (0) NR Rating" at bounding box center [252, 73] width 120 height 4
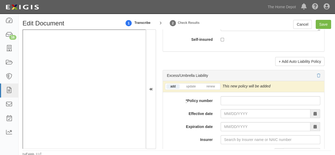
scroll to position [1165, 0]
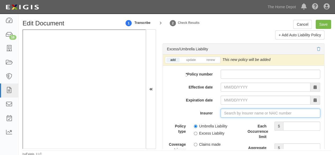
click at [222, 116] on input "Insurer" at bounding box center [271, 113] width 100 height 9
paste input "CNA Insurance Company (Europe) S.A. (0) NR Rating"
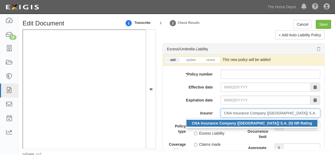
click at [225, 125] on strong "CNA Insurance Company (Europe) S.A. (0) NR Rating" at bounding box center [252, 123] width 120 height 4
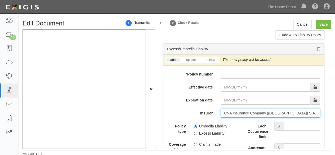
type input "CNA Insurance Company (Europe) S.A. (0) NR Rating"
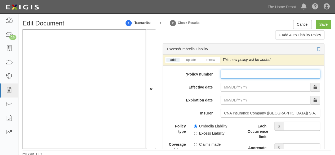
click at [228, 78] on input "* Policy number" at bounding box center [271, 74] width 100 height 9
paste input "MPR288074"
type input "MPR288074"
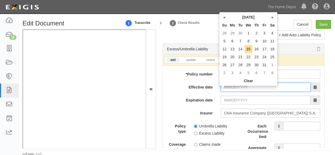
click at [231, 87] on input "Effective date" at bounding box center [266, 87] width 90 height 9
click at [232, 57] on td "20" at bounding box center [232, 57] width 8 height 8
type input "10/20/2025"
type input "10/20/2026"
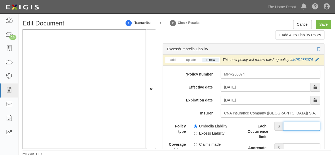
drag, startPoint x: 284, startPoint y: 131, endPoint x: 285, endPoint y: 126, distance: 5.0
click at [284, 131] on input "Each Occurrence limit" at bounding box center [301, 126] width 37 height 9
type input "8,000,000"
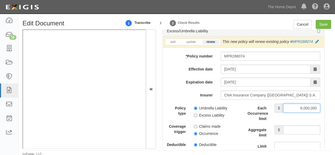
scroll to position [1192, 0]
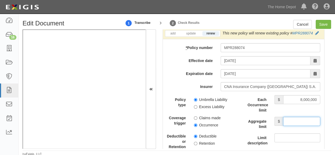
click at [294, 122] on input "Aggregate limit" at bounding box center [301, 121] width 37 height 9
type input "8,000,000"
click at [194, 101] on input "Umbrella Liability" at bounding box center [195, 99] width 3 height 3
radio input "true"
click at [323, 25] on input "Save" at bounding box center [323, 24] width 15 height 9
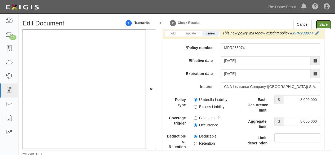
type input "2000000"
type input "5000000"
type input "2000000"
type input "8000000"
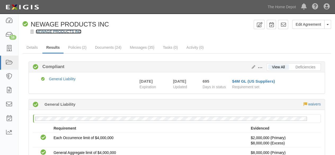
click at [79, 32] on link "NEWAGE PRODUCTS INC" at bounding box center [59, 31] width 46 height 4
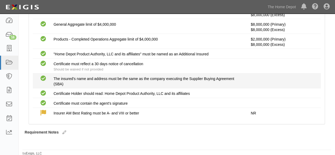
scroll to position [87, 0]
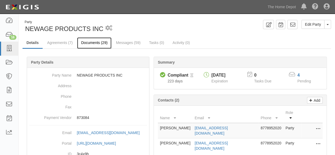
click at [89, 42] on link "Documents (29)" at bounding box center [94, 42] width 34 height 11
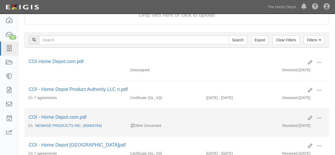
scroll to position [53, 0]
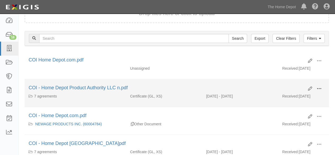
click at [317, 87] on span at bounding box center [319, 88] width 5 height 5
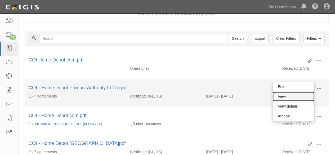
click at [303, 94] on link "View" at bounding box center [293, 97] width 42 height 10
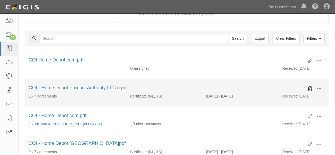
click at [309, 87] on icon at bounding box center [310, 89] width 4 height 4
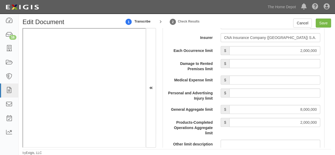
scroll to position [450, 0]
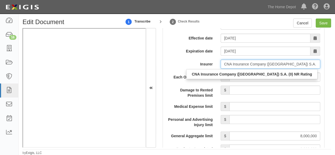
drag, startPoint x: 223, startPoint y: 64, endPoint x: 339, endPoint y: 71, distance: 116.0
click at [335, 71] on html "Toggle navigation Dashboard 16 Inbox Parties Agreements Coverages Documents Mes…" at bounding box center [167, 77] width 335 height 156
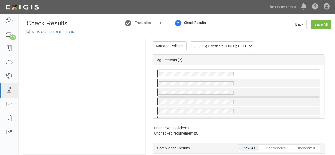
radio input "true"
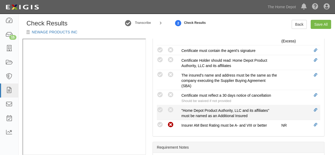
scroll to position [265, 0]
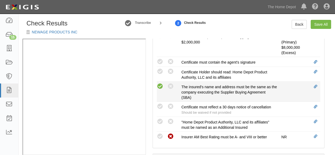
click at [161, 83] on icon at bounding box center [160, 86] width 7 height 7
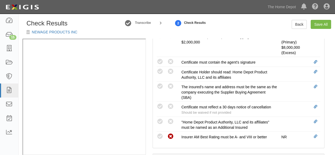
radio input "true"
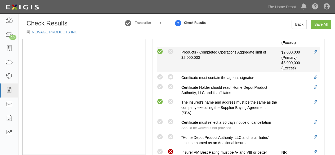
scroll to position [238, 0]
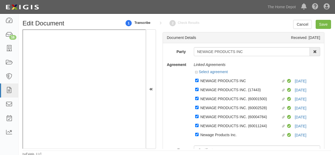
select select "CertificateDetail"
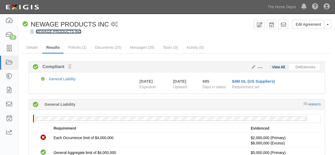
click at [59, 31] on link "NEWAGE PRODUCTS INC" at bounding box center [59, 31] width 46 height 4
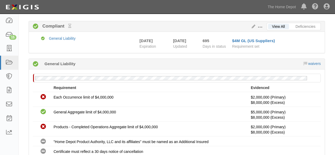
scroll to position [49, 0]
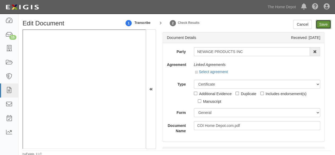
click at [321, 26] on input "Save" at bounding box center [323, 24] width 15 height 9
type input "2000000"
type input "5000000"
type input "2000000"
type input "8000000"
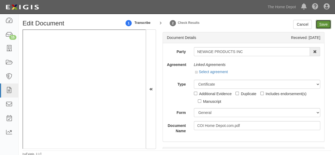
type input "8000000"
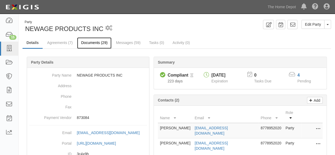
click at [92, 43] on link "Documents (29)" at bounding box center [94, 42] width 34 height 11
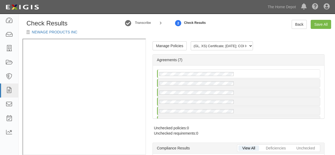
scroll to position [9, 0]
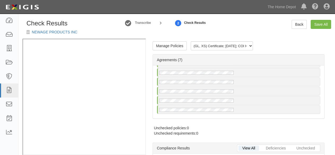
radio input "true"
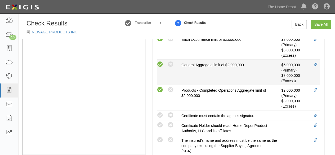
scroll to position [212, 0]
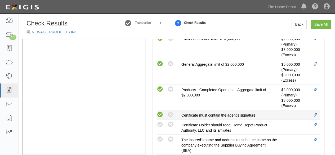
click at [161, 113] on icon at bounding box center [160, 114] width 7 height 7
radio input "true"
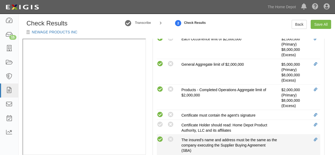
click at [161, 136] on icon at bounding box center [160, 139] width 7 height 7
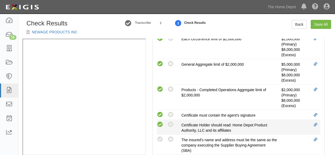
radio input "true"
click at [161, 124] on icon at bounding box center [160, 124] width 7 height 7
radio input "true"
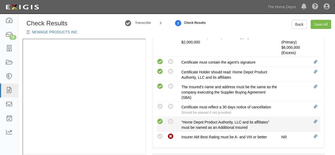
click at [162, 120] on icon at bounding box center [160, 121] width 7 height 7
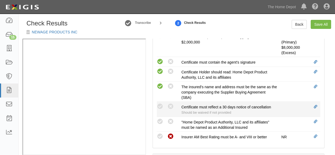
radio input "true"
click at [161, 106] on icon at bounding box center [160, 106] width 7 height 7
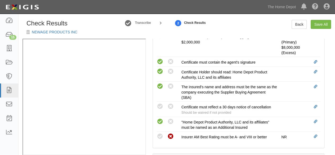
radio input "true"
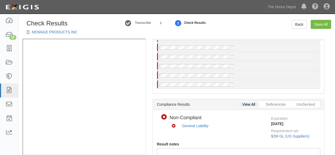
scroll to position [0, 0]
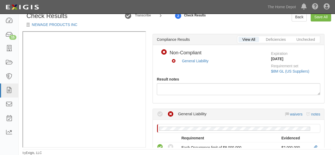
scroll to position [1, 0]
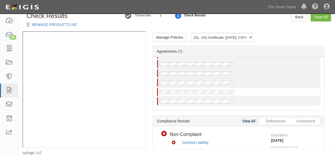
scroll to position [28, 0]
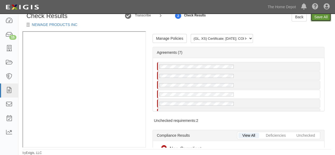
click at [313, 17] on link "Save All" at bounding box center [321, 16] width 20 height 9
radio input "false"
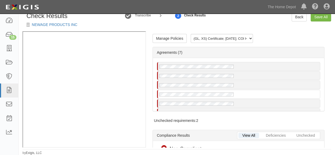
radio input "false"
radio input "true"
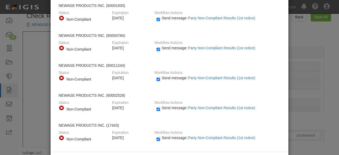
scroll to position [119, 0]
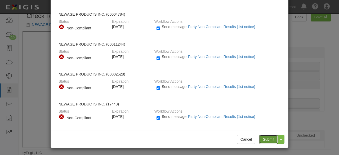
drag, startPoint x: 266, startPoint y: 135, endPoint x: 245, endPoint y: 102, distance: 39.1
click at [266, 135] on input "Submit" at bounding box center [268, 139] width 19 height 9
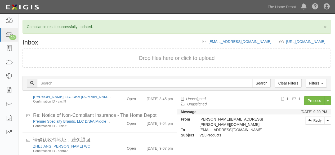
scroll to position [298, 0]
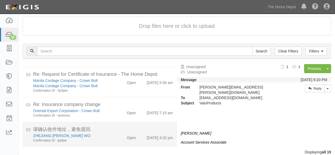
scroll to position [20, 0]
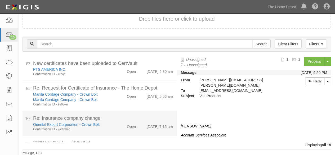
scroll to position [315, 0]
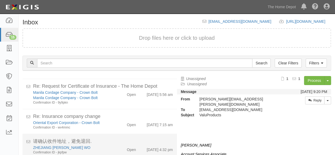
scroll to position [20, 0]
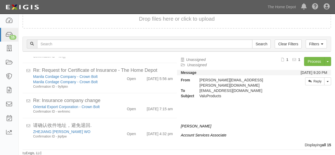
scroll to position [315, 0]
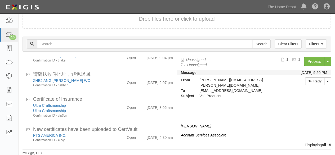
scroll to position [315, 0]
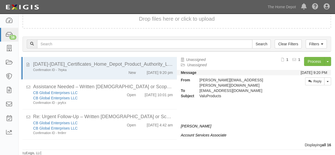
scroll to position [345, 0]
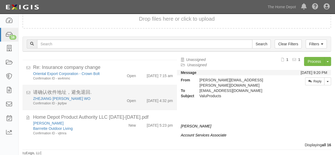
drag, startPoint x: 96, startPoint y: 126, endPoint x: 158, endPoint y: 107, distance: 64.2
click at [98, 126] on div "Barrrette Outdoor Living" at bounding box center [72, 128] width 78 height 5
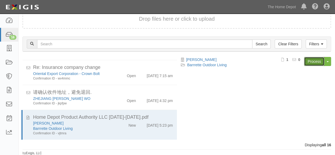
click at [309, 63] on link "Process" at bounding box center [314, 61] width 20 height 9
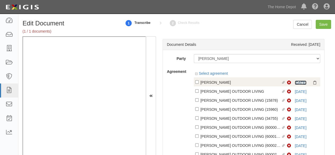
click at [298, 83] on link "[DATE]" at bounding box center [301, 82] width 12 height 4
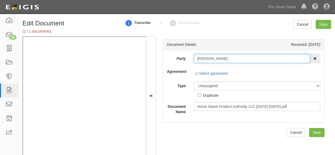
click at [221, 61] on input "[PERSON_NAME]" at bounding box center [252, 58] width 116 height 9
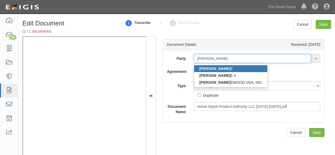
type input "[PERSON_NAME]"
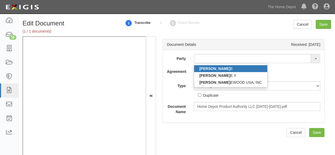
click at [219, 68] on link "[PERSON_NAME] E" at bounding box center [230, 68] width 73 height 7
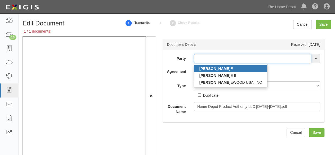
type input "[PERSON_NAME]"
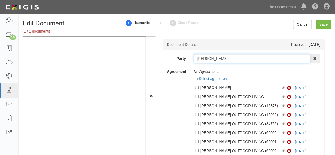
click at [202, 59] on input "[PERSON_NAME]" at bounding box center [252, 58] width 116 height 9
click at [203, 59] on input "[PERSON_NAME]" at bounding box center [252, 58] width 116 height 9
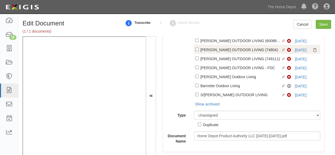
scroll to position [224, 0]
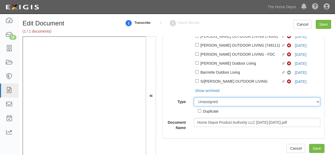
click at [204, 101] on select "Unassigned Binder Cancellation Notice Certificate Contract Endorsement Insuranc…" at bounding box center [257, 101] width 127 height 9
select select "OtherDetail"
click at [194, 97] on select "Unassigned Binder Cancellation Notice Certificate Contract Endorsement Insuranc…" at bounding box center [257, 101] width 127 height 9
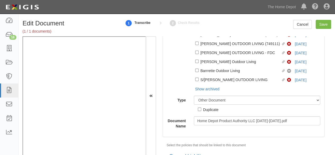
click at [211, 109] on div "Duplicate" at bounding box center [210, 109] width 15 height 6
click at [201, 109] on input "Duplicate" at bounding box center [199, 109] width 3 height 3
checkbox input "true"
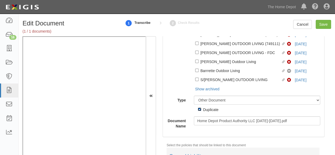
scroll to position [293, 0]
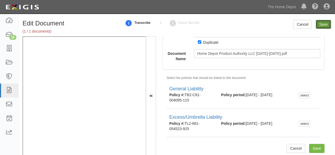
click at [324, 24] on input "Save" at bounding box center [323, 24] width 15 height 9
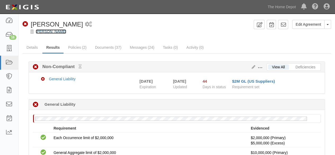
click at [48, 32] on link "[PERSON_NAME]" at bounding box center [51, 31] width 30 height 4
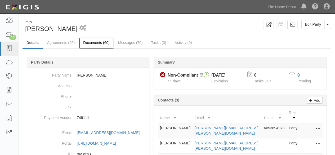
click at [92, 42] on link "Documents (60)" at bounding box center [96, 42] width 34 height 11
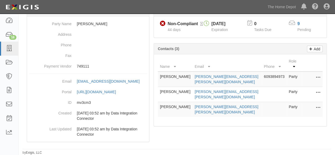
scroll to position [66, 0]
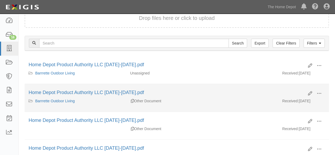
scroll to position [53, 0]
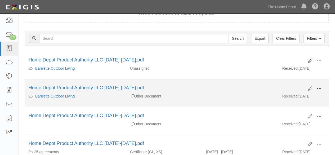
drag, startPoint x: 320, startPoint y: 88, endPoint x: 308, endPoint y: 93, distance: 13.3
click at [318, 89] on span at bounding box center [319, 88] width 5 height 5
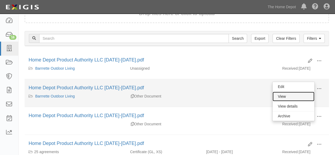
click at [306, 93] on link "View" at bounding box center [293, 97] width 42 height 10
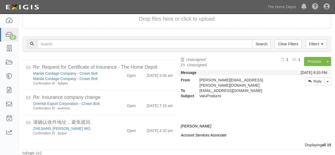
scroll to position [315, 0]
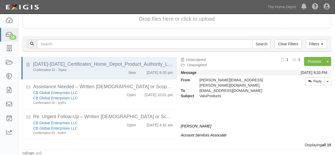
scroll to position [315, 0]
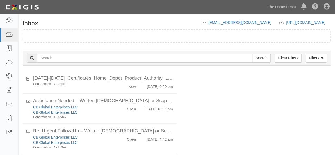
scroll to position [20, 0]
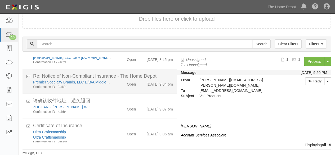
scroll to position [315, 0]
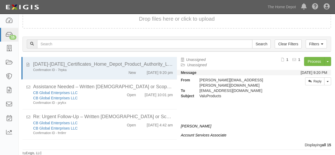
scroll to position [20, 0]
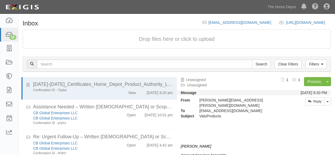
scroll to position [20, 0]
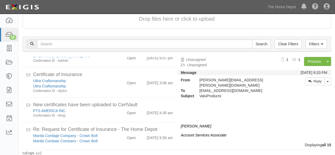
scroll to position [315, 0]
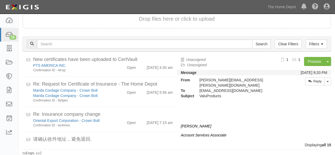
scroll to position [315, 0]
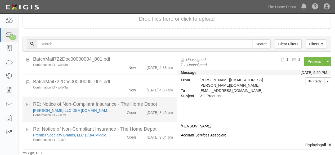
scroll to position [315, 0]
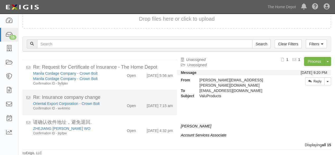
scroll to position [20, 0]
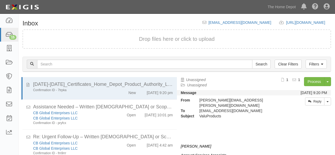
scroll to position [20, 0]
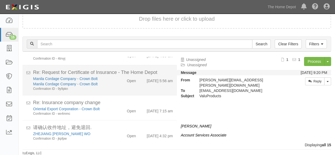
scroll to position [315, 0]
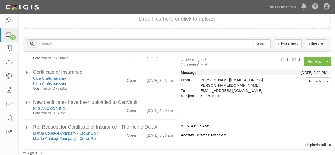
scroll to position [315, 0]
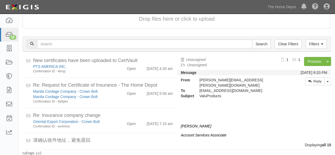
scroll to position [315, 0]
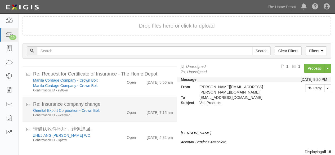
scroll to position [20, 0]
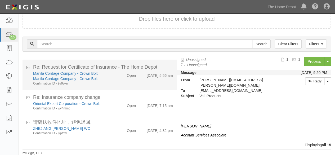
scroll to position [315, 0]
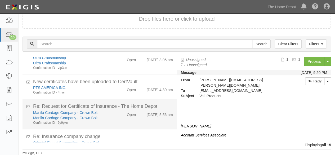
scroll to position [315, 0]
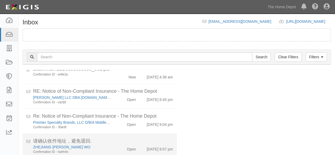
scroll to position [230, 0]
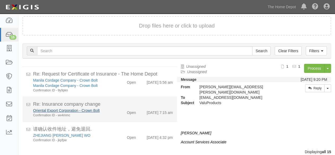
scroll to position [20, 0]
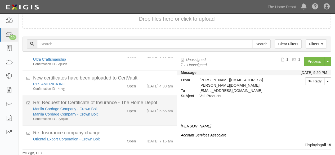
scroll to position [315, 0]
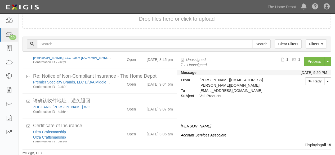
scroll to position [315, 0]
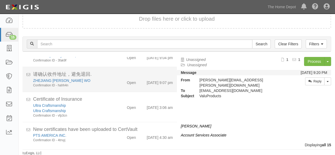
scroll to position [315, 0]
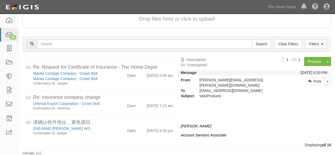
scroll to position [315, 0]
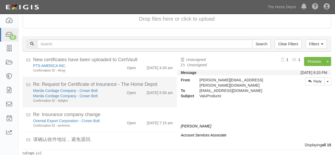
scroll to position [315, 0]
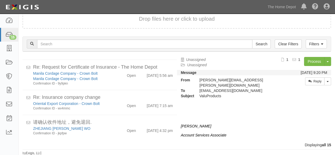
scroll to position [315, 0]
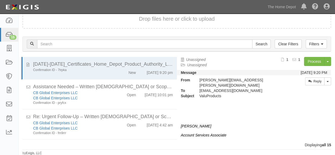
scroll to position [315, 0]
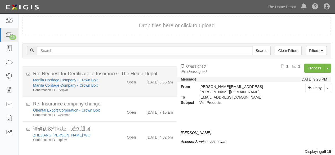
scroll to position [20, 0]
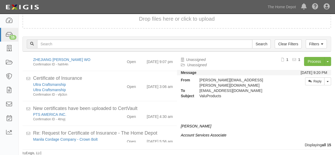
scroll to position [315, 0]
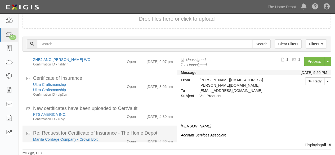
scroll to position [315, 0]
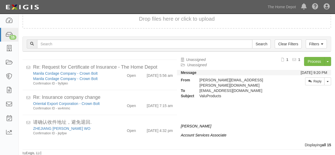
scroll to position [315, 0]
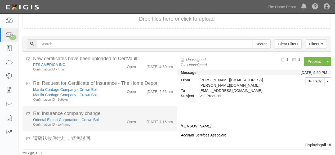
scroll to position [315, 0]
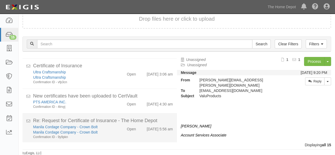
scroll to position [315, 0]
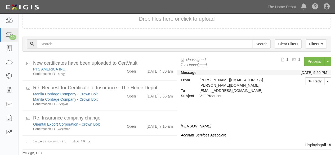
scroll to position [315, 0]
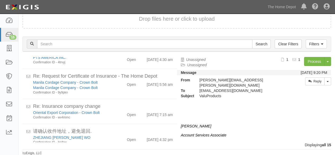
scroll to position [315, 0]
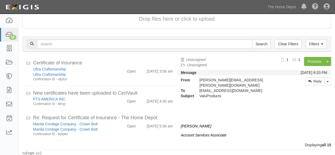
scroll to position [315, 0]
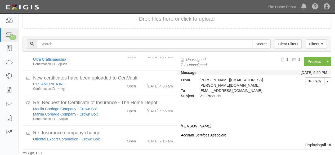
scroll to position [315, 0]
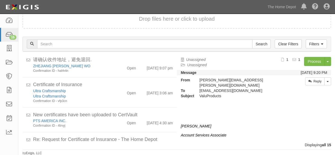
scroll to position [315, 0]
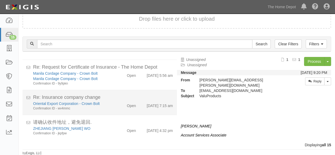
scroll to position [315, 0]
